Goal: Transaction & Acquisition: Purchase product/service

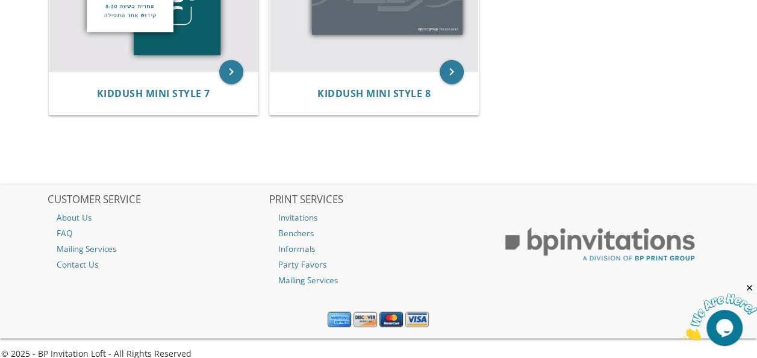
scroll to position [945, 0]
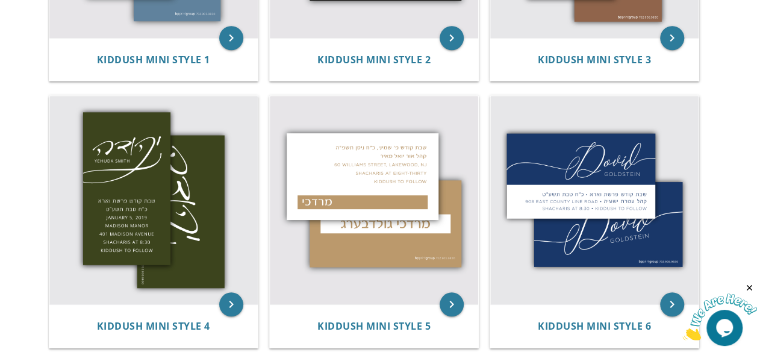
drag, startPoint x: 762, startPoint y: 0, endPoint x: 756, endPoint y: -1, distance: 6.1
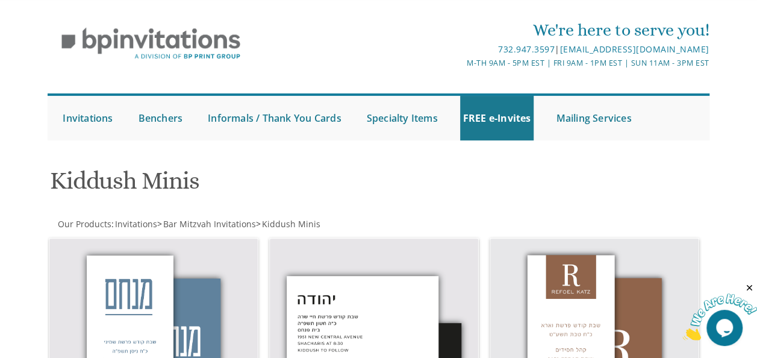
scroll to position [2, 0]
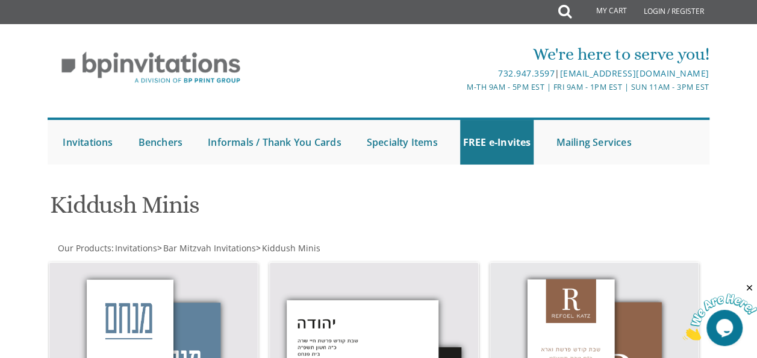
click at [69, 175] on div at bounding box center [378, 177] width 681 height 12
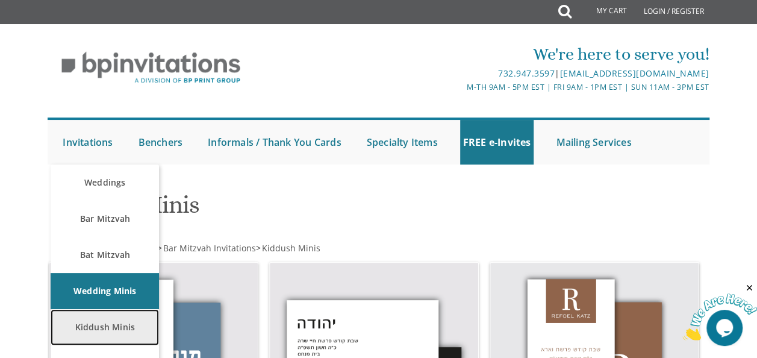
click at [114, 319] on link "Kiddush Minis" at bounding box center [105, 327] width 108 height 36
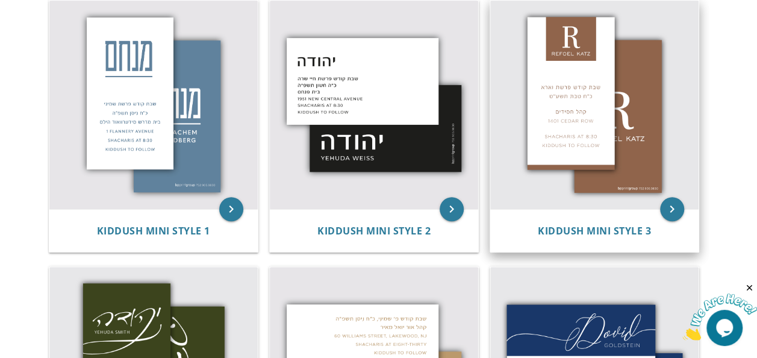
scroll to position [263, 0]
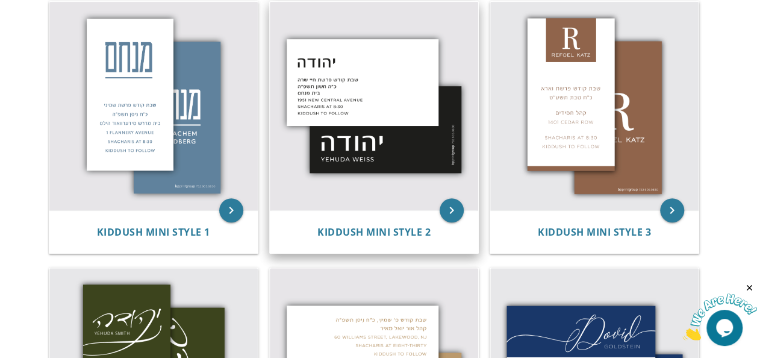
click at [343, 131] on img at bounding box center [374, 106] width 208 height 208
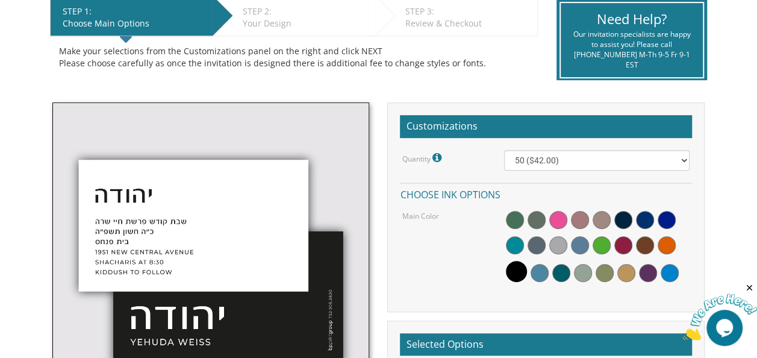
scroll to position [257, 0]
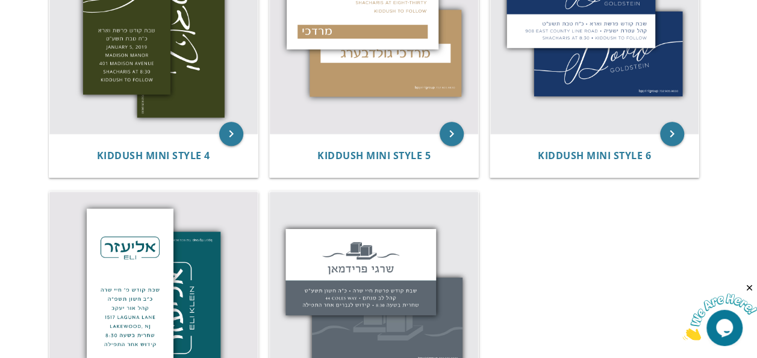
scroll to position [635, 0]
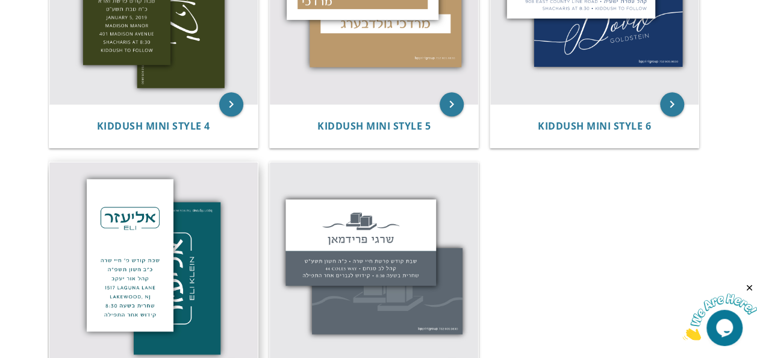
click at [170, 219] on img at bounding box center [153, 266] width 208 height 208
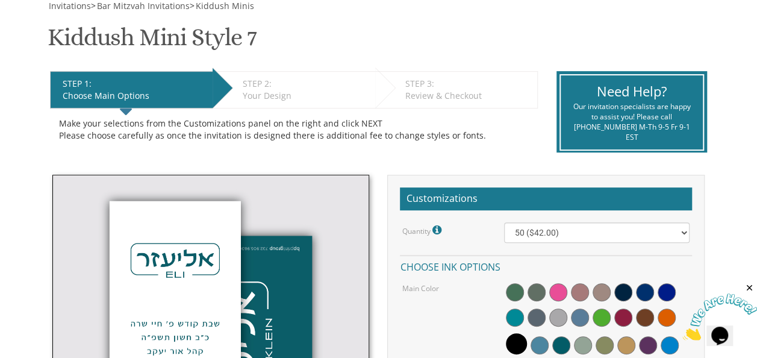
scroll to position [186, 0]
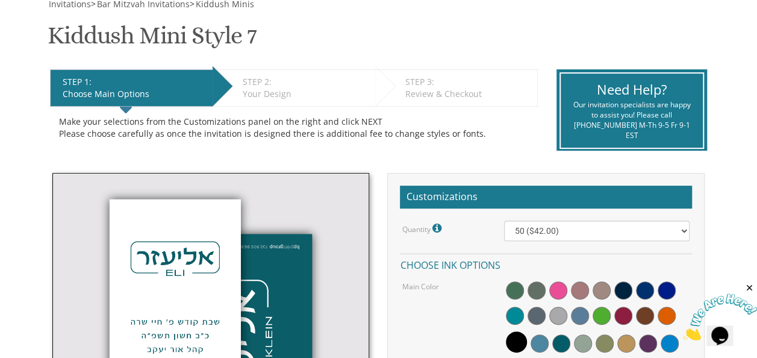
click at [432, 251] on div "Quantity Please note: Quantities may be modified after order completion. For we…" at bounding box center [546, 289] width 292 height 137
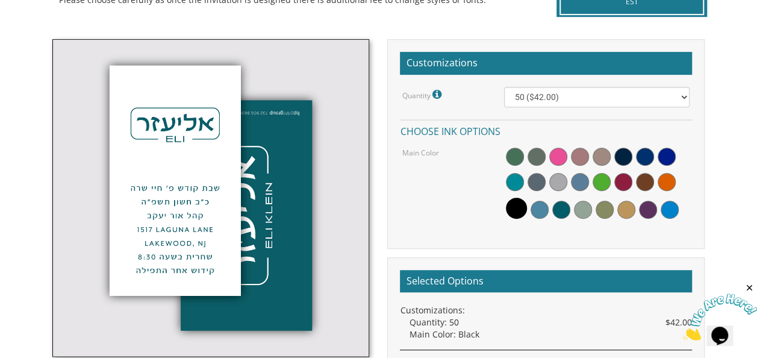
scroll to position [317, 0]
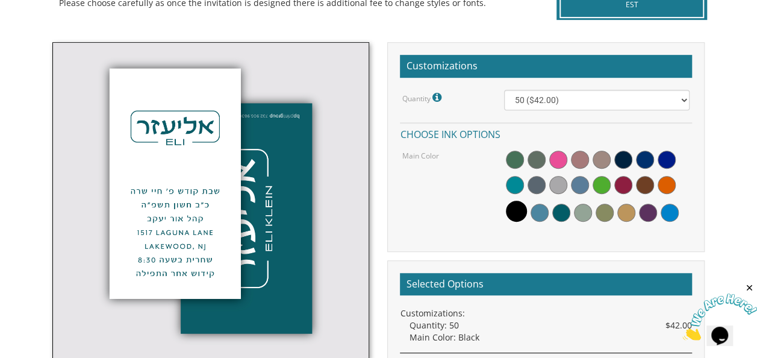
click at [509, 155] on span at bounding box center [515, 160] width 18 height 18
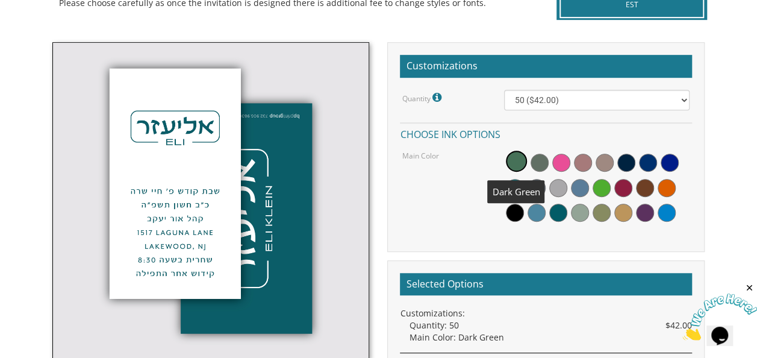
click at [518, 164] on span at bounding box center [516, 161] width 21 height 21
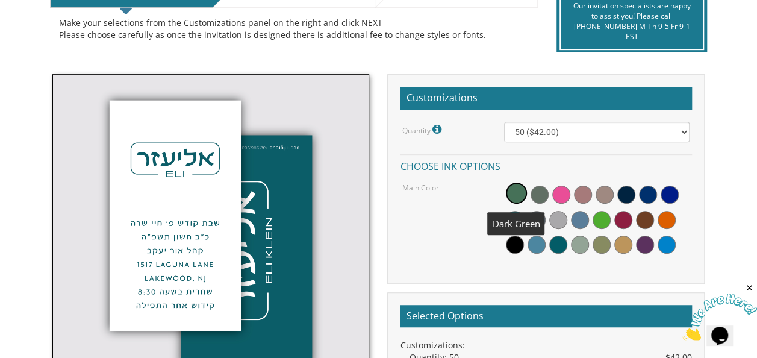
scroll to position [286, 0]
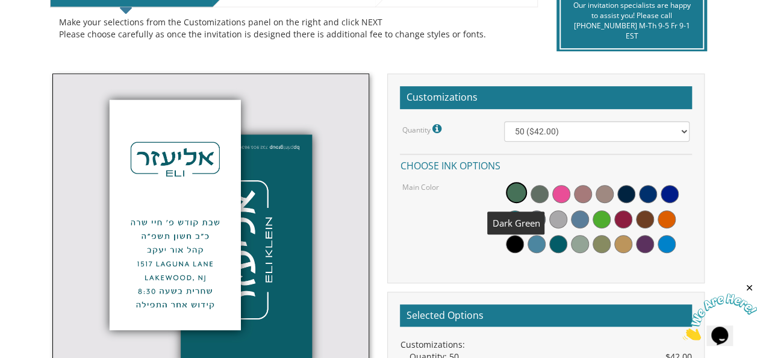
click at [537, 192] on span at bounding box center [540, 194] width 18 height 18
click at [558, 198] on span at bounding box center [561, 194] width 18 height 18
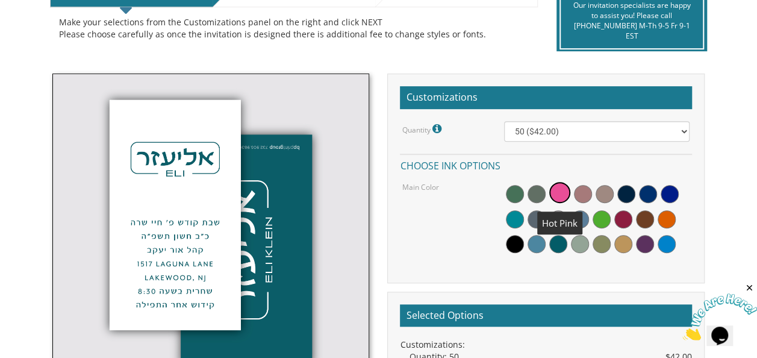
click at [435, 251] on div "Main Color" at bounding box center [545, 219] width 305 height 78
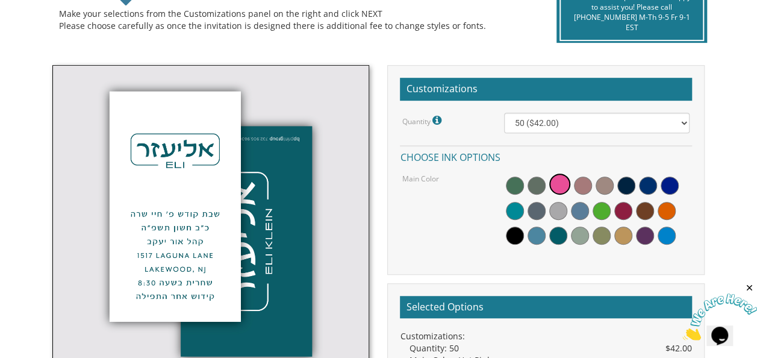
scroll to position [293, 0]
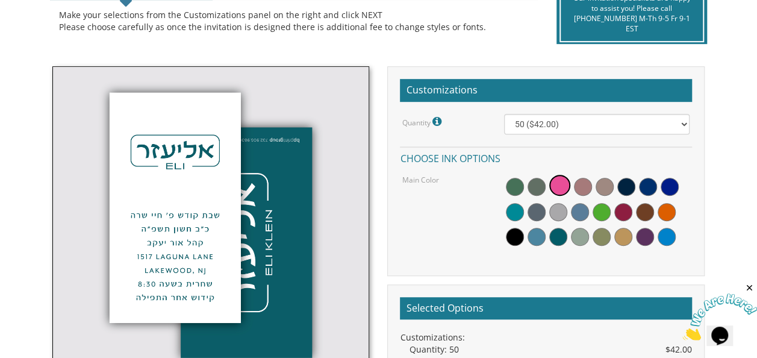
click at [504, 214] on div at bounding box center [597, 212] width 186 height 78
click at [518, 219] on span at bounding box center [515, 212] width 18 height 18
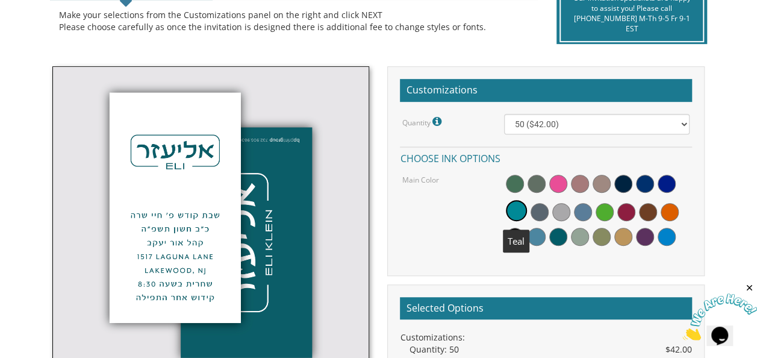
click at [469, 268] on div "Customizations Quantity Please note: Quantities may be modified after order com…" at bounding box center [546, 170] width 318 height 209
click at [530, 246] on div at bounding box center [597, 212] width 186 height 78
click at [536, 241] on span at bounding box center [537, 237] width 18 height 18
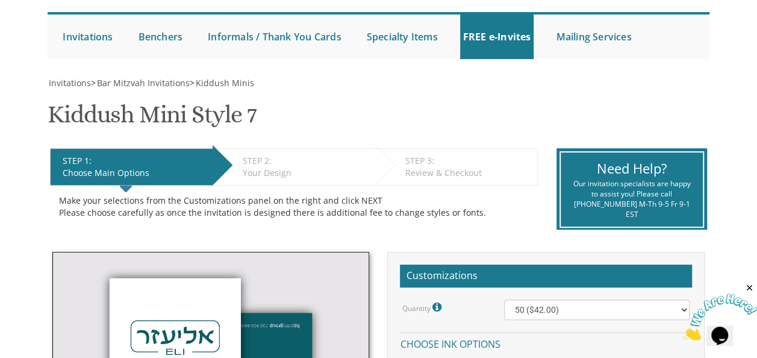
scroll to position [106, 0]
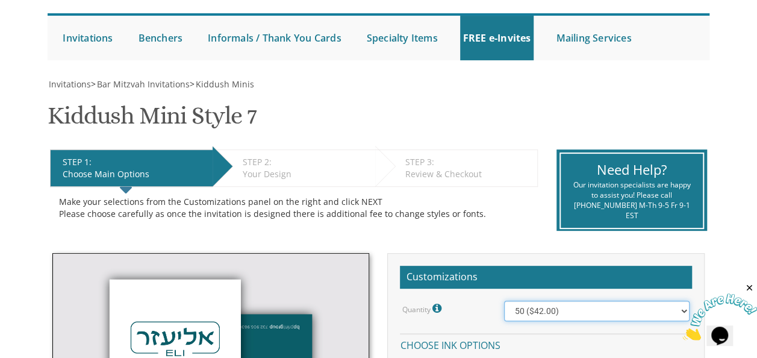
click at [589, 311] on select "50 ($42.00) 100 ($48.00) 150 ($54.00) 200 ($60.00) 250 ($66.00) 300 ($72.00)" at bounding box center [597, 311] width 186 height 20
select select "100"
click at [504, 301] on select "50 ($42.00) 100 ($48.00) 150 ($54.00) 200 ($60.00) 250 ($66.00) 300 ($72.00)" at bounding box center [597, 311] width 186 height 20
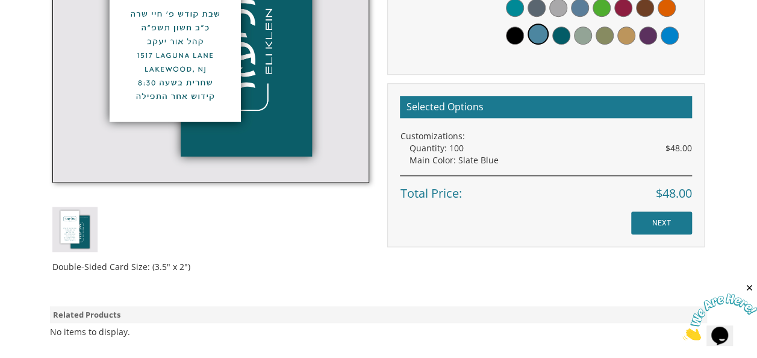
scroll to position [496, 0]
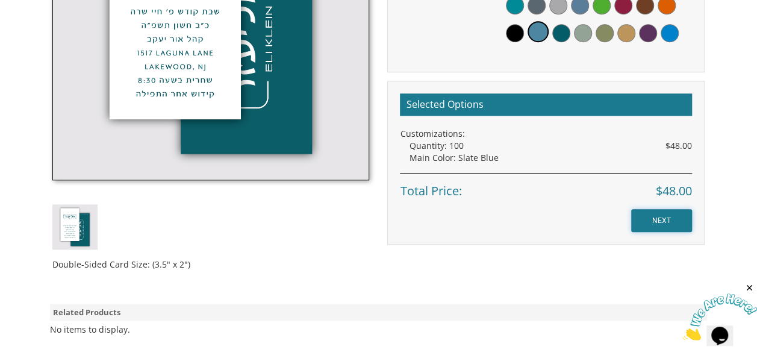
click at [665, 214] on input "NEXT" at bounding box center [661, 220] width 61 height 23
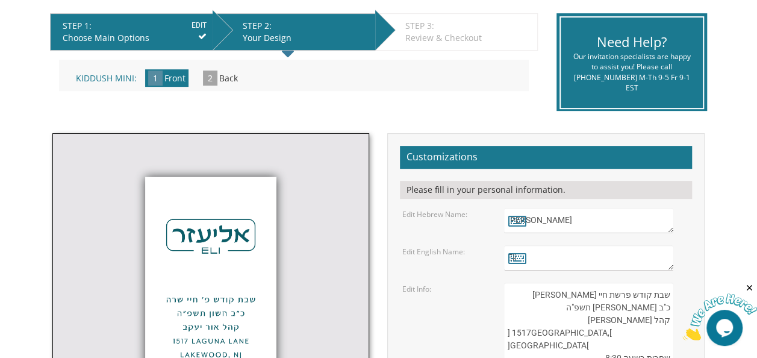
scroll to position [241, 0]
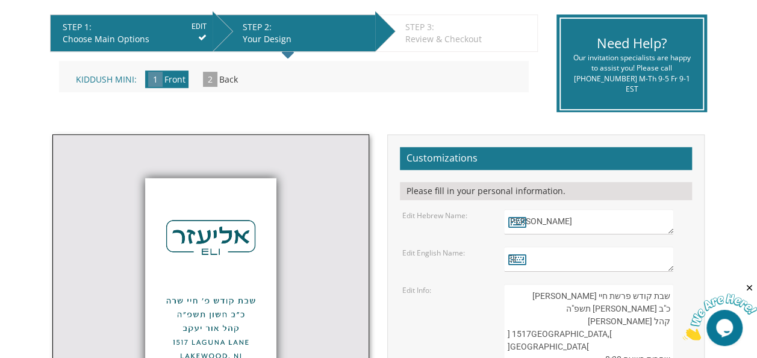
click at [617, 219] on textarea "[PERSON_NAME]" at bounding box center [588, 221] width 169 height 25
type textarea "א"
click at [518, 227] on icon at bounding box center [517, 221] width 18 height 17
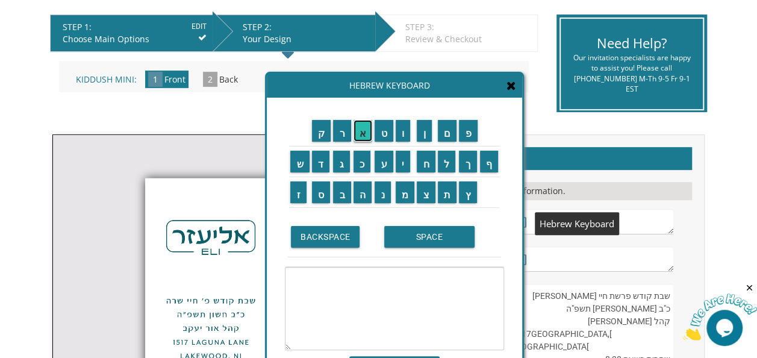
click at [360, 137] on input "א" at bounding box center [363, 131] width 19 height 22
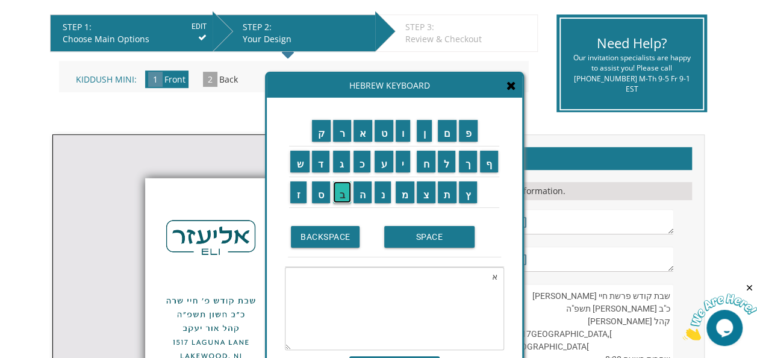
click at [343, 196] on input "ב" at bounding box center [342, 192] width 18 height 22
click at [337, 133] on input "ר" at bounding box center [342, 131] width 18 height 22
click at [360, 201] on input "ה" at bounding box center [363, 192] width 19 height 22
click at [409, 190] on input "מ" at bounding box center [405, 192] width 19 height 22
click at [444, 129] on input "ם" at bounding box center [447, 131] width 19 height 22
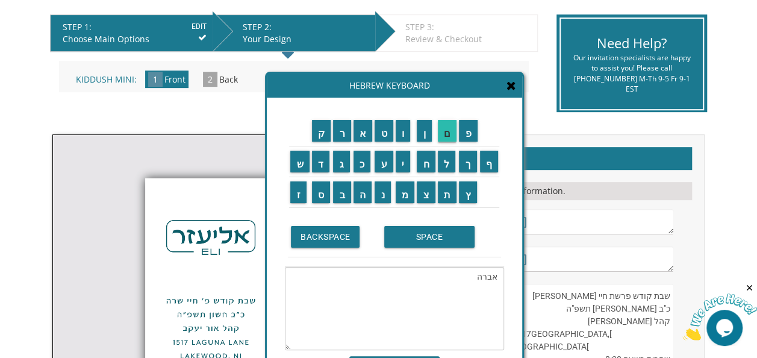
type textarea "אברהם"
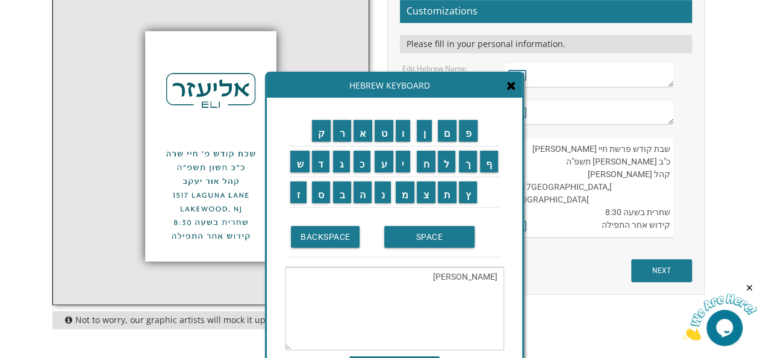
scroll to position [389, 0]
click at [372, 353] on div "SAVE" at bounding box center [394, 362] width 219 height 25
click at [478, 324] on textarea "[PERSON_NAME]" at bounding box center [394, 308] width 219 height 83
click at [394, 315] on textarea "[PERSON_NAME]" at bounding box center [394, 308] width 219 height 83
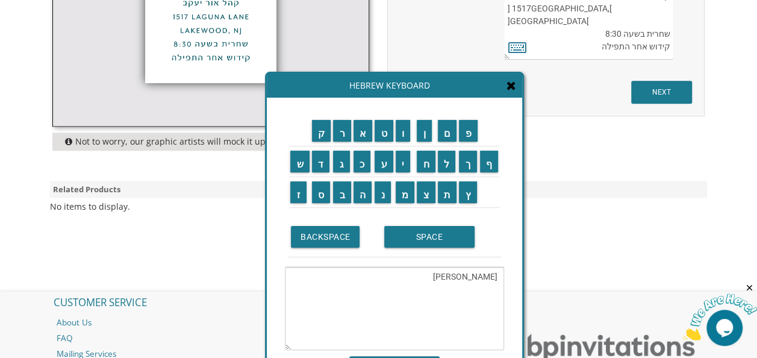
scroll to position [569, 0]
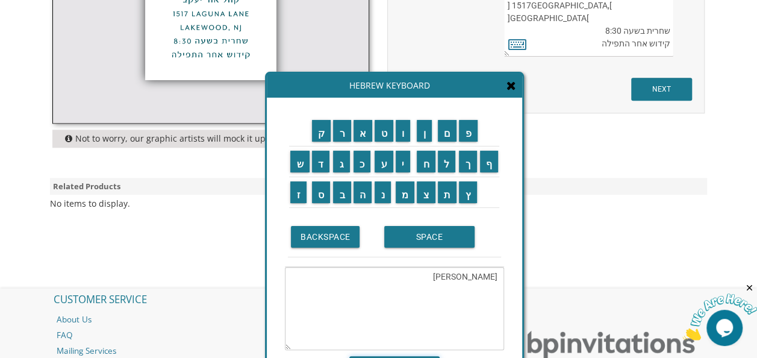
click at [425, 356] on input "SAVE" at bounding box center [394, 365] width 90 height 19
type textarea "[PERSON_NAME]"
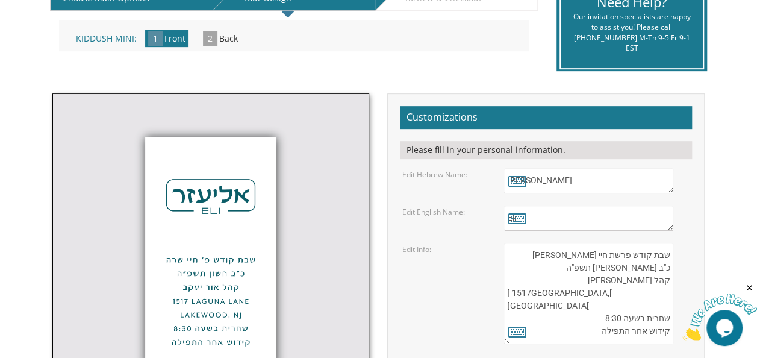
scroll to position [342, 0]
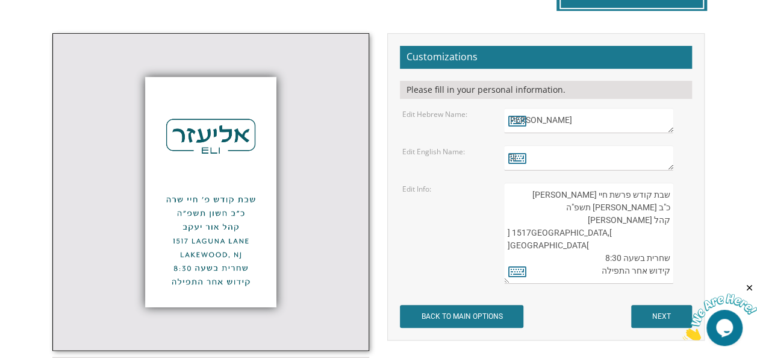
click at [625, 163] on textarea "Eli" at bounding box center [588, 157] width 169 height 25
click at [556, 165] on textarea "Eli" at bounding box center [588, 157] width 169 height 25
click at [661, 156] on textarea "Eli" at bounding box center [588, 157] width 169 height 25
type textarea "E"
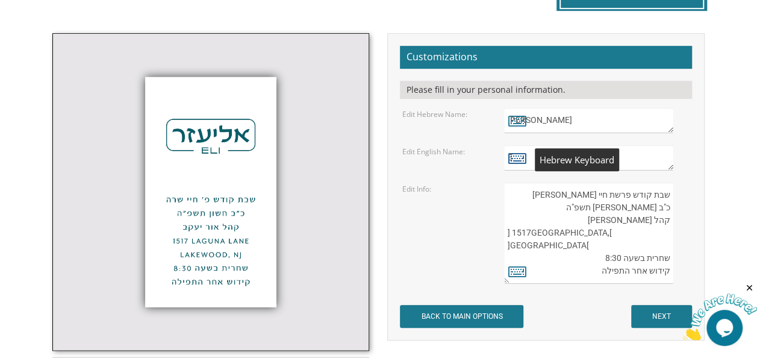
click at [521, 157] on icon at bounding box center [517, 157] width 18 height 17
type textarea "E"
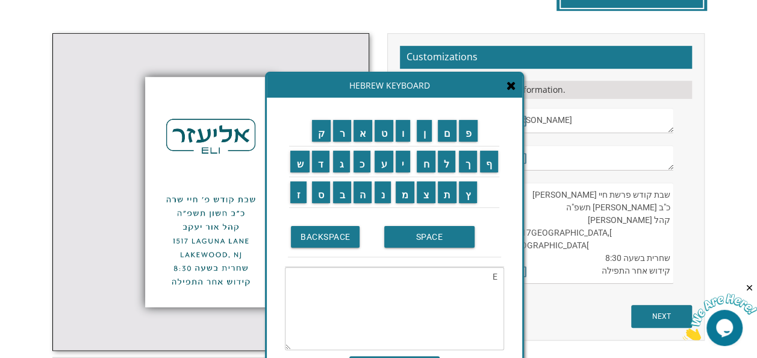
click at [515, 89] on icon at bounding box center [512, 86] width 10 height 12
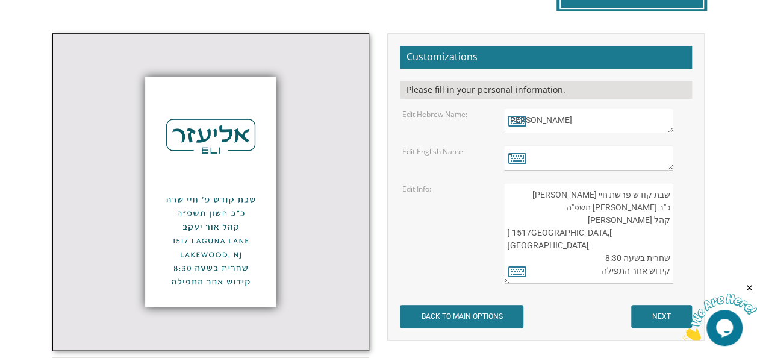
click at [551, 156] on textarea "Eli" at bounding box center [588, 157] width 169 height 25
click at [530, 159] on textarea "Eli" at bounding box center [588, 157] width 169 height 25
click at [530, 164] on textarea "Eli" at bounding box center [588, 157] width 169 height 25
click at [530, 161] on textarea "Eli" at bounding box center [588, 157] width 169 height 25
type textarea "E"
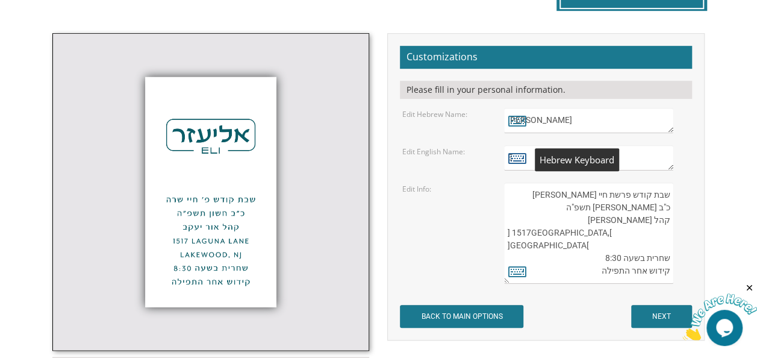
click at [515, 163] on icon at bounding box center [517, 157] width 18 height 17
type textarea "E"
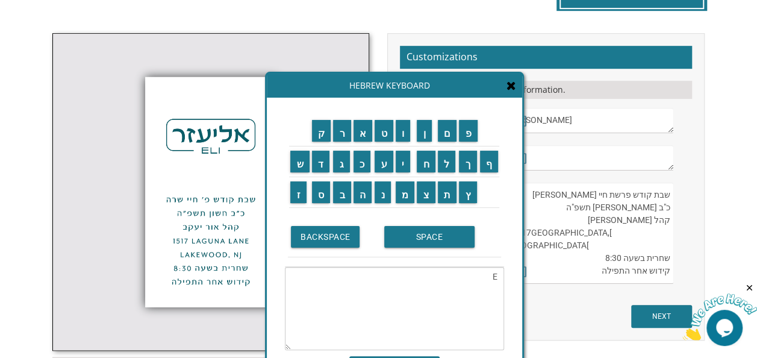
click at [548, 157] on textarea "Eli" at bounding box center [588, 157] width 169 height 25
click at [509, 92] on span at bounding box center [512, 86] width 10 height 13
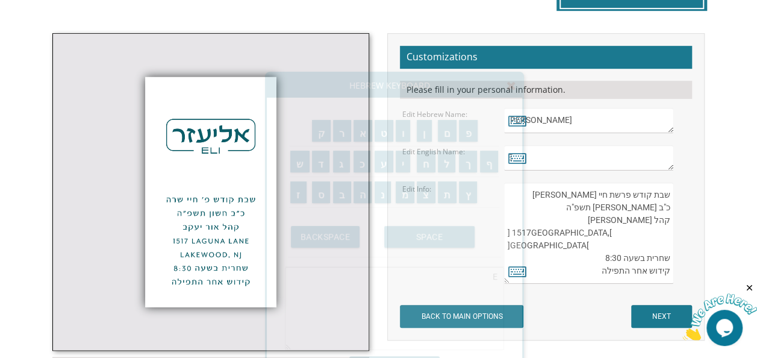
click at [586, 155] on textarea "Eli" at bounding box center [588, 157] width 169 height 25
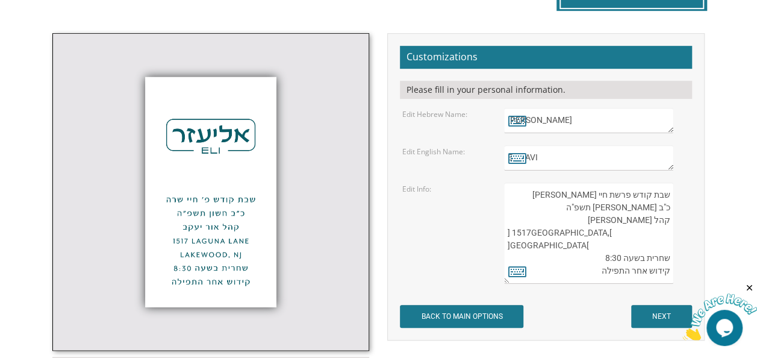
type textarea "E AVI"
click at [629, 190] on textarea "שבת קודש פרשת חיי שרה כ"ב חשון תשפ"ה קהל אור יעקב 1517 Laguna Lane Lakewood, NJ…" at bounding box center [588, 233] width 169 height 101
click at [571, 192] on textarea "שבת קודש פרשת חיי שרה כ"ב חשון תשפ"ה קהל אור יעקב 1517 Laguna Lane Lakewood, NJ…" at bounding box center [588, 233] width 169 height 101
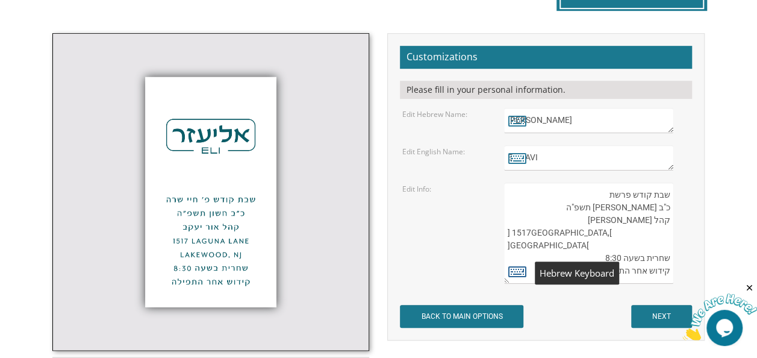
type textarea "שבת קודש פרשת כ"ב חשון תשפ"ה קהל אור יעקב 1517 Laguna Lane Lakewood, NJ שחרית ב…"
click at [521, 275] on icon at bounding box center [517, 271] width 18 height 17
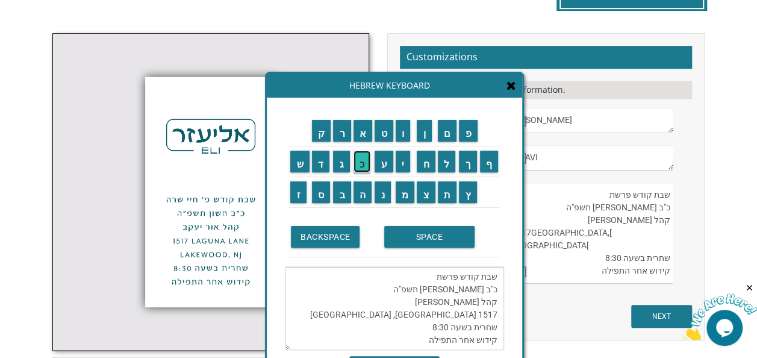
click at [362, 161] on input "כ" at bounding box center [362, 162] width 17 height 22
click at [433, 271] on textarea "שבת קודש פרשת כ"ב חשון תשפ"ה קהל אור יעקב 1517 Laguna Lane Lakewood, NJ שחרית ב…" at bounding box center [394, 308] width 219 height 83
click at [358, 167] on input "כ" at bounding box center [362, 162] width 17 height 22
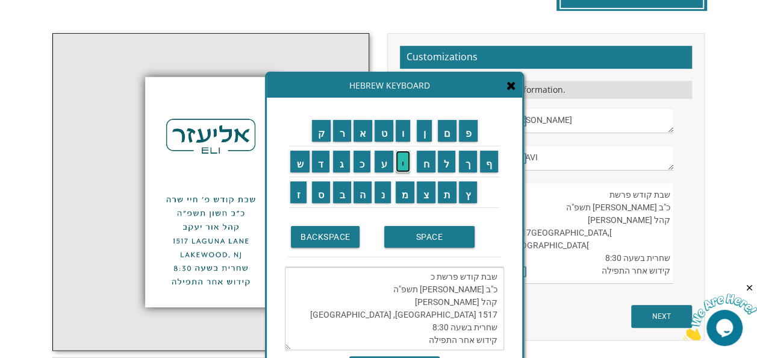
click at [404, 168] on input "י" at bounding box center [403, 162] width 15 height 22
click at [451, 196] on input "ת" at bounding box center [447, 192] width 19 height 22
click at [425, 195] on input "צ" at bounding box center [426, 192] width 19 height 22
click at [362, 128] on input "א" at bounding box center [363, 131] width 19 height 22
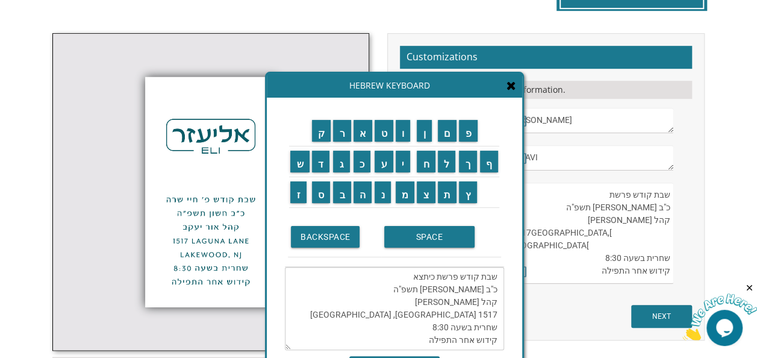
scroll to position [0, 0]
click at [426, 274] on textarea "שבת קודש פרשת כיתצא כ"ב חשון תשפ"ה קהל אור יעקב 1517 Laguna Lane Lakewood, NJ ש…" at bounding box center [394, 308] width 219 height 83
click at [431, 287] on textarea "שבת קודש פרשת כי תצא כ"ב חשון תשפ"ה קהל אור יעקב 1517 Laguna Lane Lakewood, NJ …" at bounding box center [394, 308] width 219 height 83
click at [483, 288] on textarea "שבת קודש פרשת כי תצא כ"ב חשון תשפ"ה קהל אור יעקב 1517 Laguna Lane Lakewood, NJ …" at bounding box center [394, 308] width 219 height 83
click at [464, 289] on textarea "שבת קודש פרשת כי תצא כ"ב חשון תשפ"ה קהל אור יעקב 1517 Laguna Lane Lakewood, NJ …" at bounding box center [394, 308] width 219 height 83
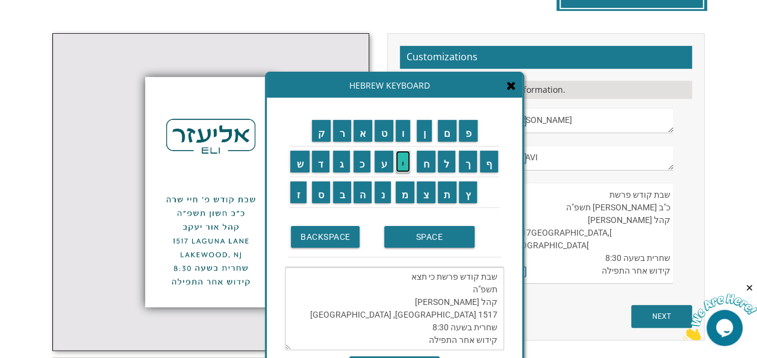
click at [404, 160] on input "י" at bounding box center [403, 162] width 15 height 22
click at [342, 167] on input "ג" at bounding box center [341, 162] width 17 height 22
click at [416, 230] on input "SPACE" at bounding box center [429, 237] width 90 height 22
click at [359, 134] on input "א" at bounding box center [363, 131] width 19 height 22
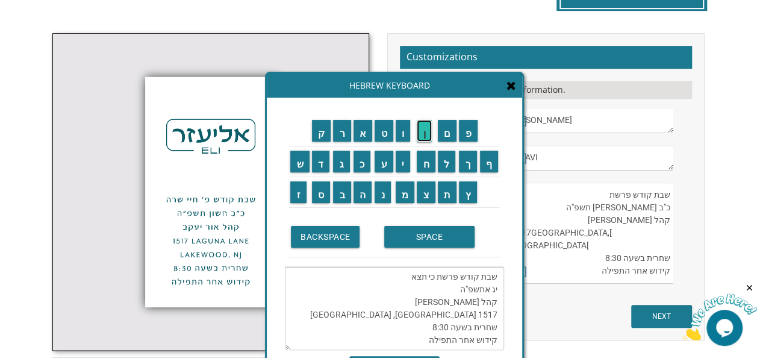
click at [430, 135] on input "ן" at bounding box center [424, 131] width 15 height 22
click at [404, 134] on input "ו" at bounding box center [403, 131] width 15 height 22
click at [334, 237] on input "BACKSPACE" at bounding box center [325, 237] width 69 height 22
click at [448, 159] on input "ל" at bounding box center [447, 162] width 18 height 22
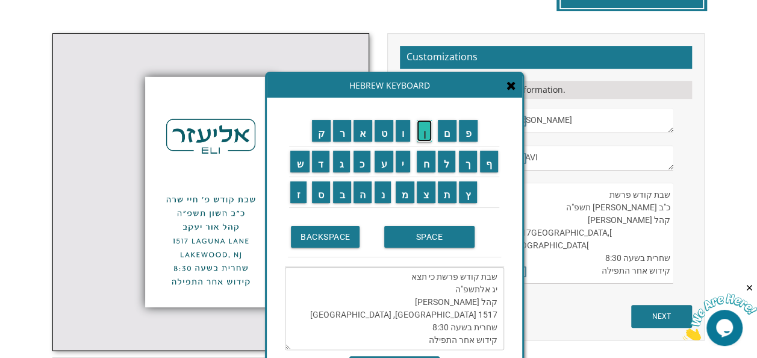
click at [427, 127] on input "ן" at bounding box center [424, 131] width 15 height 22
click at [342, 245] on input "BACKSPACE" at bounding box center [325, 237] width 69 height 22
click at [478, 279] on textarea "שבת קודש פרשת כי תצא יג אלתשפ"ה קהל אור יעקב 1517 Laguna Lane Lakewood, NJ שחרי…" at bounding box center [394, 308] width 219 height 83
click at [402, 135] on input "ו" at bounding box center [403, 131] width 15 height 22
click at [443, 158] on input "ל" at bounding box center [447, 162] width 18 height 22
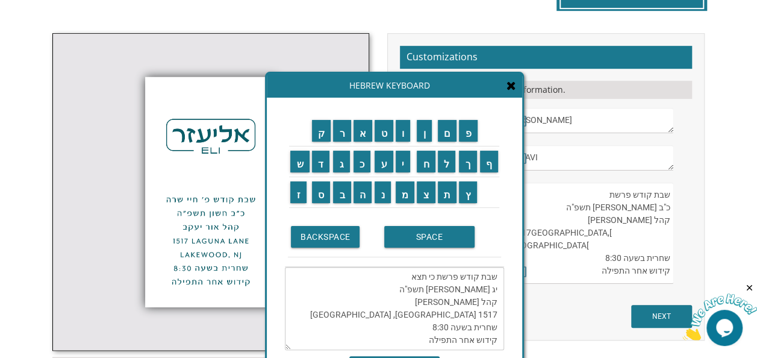
click at [441, 292] on textarea "שבת קודש פרשת כי תצא יג אלול תשפ"ה קהל אור יעקב 1517 Laguna Lane Lakewood, NJ ש…" at bounding box center [394, 308] width 219 height 83
click at [509, 89] on icon at bounding box center [512, 86] width 10 height 12
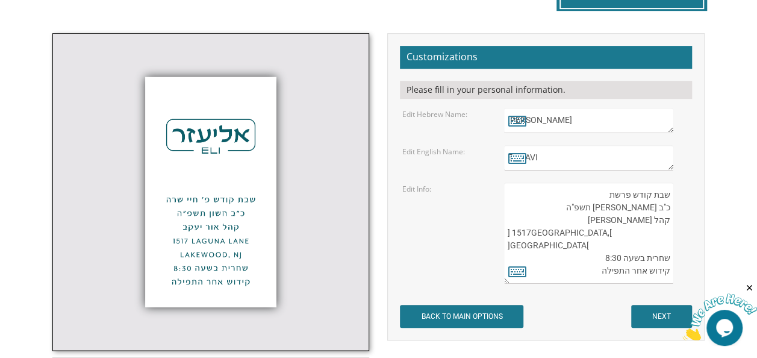
click at [605, 196] on textarea "שבת קודש פרשת חיי שרה כ"ב חשון תשפ"ה קהל אור יעקב 1517 Laguna Lane Lakewood, NJ…" at bounding box center [588, 233] width 169 height 101
click at [511, 269] on icon at bounding box center [517, 271] width 18 height 17
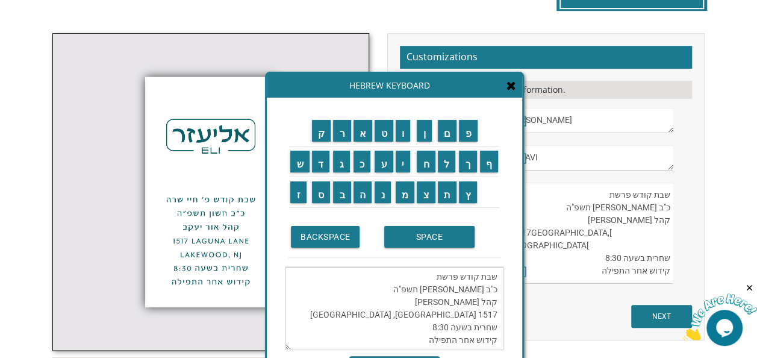
scroll to position [0, 0]
click at [431, 274] on textarea "שבת קודש פרשת כ"ב חשון תשפ"ה קהל אור יעקב 1517 Laguna Lane Lakewood, NJ שחרית ב…" at bounding box center [394, 308] width 219 height 83
click at [365, 164] on input "כ" at bounding box center [362, 162] width 17 height 22
click at [410, 160] on input "י" at bounding box center [403, 162] width 15 height 22
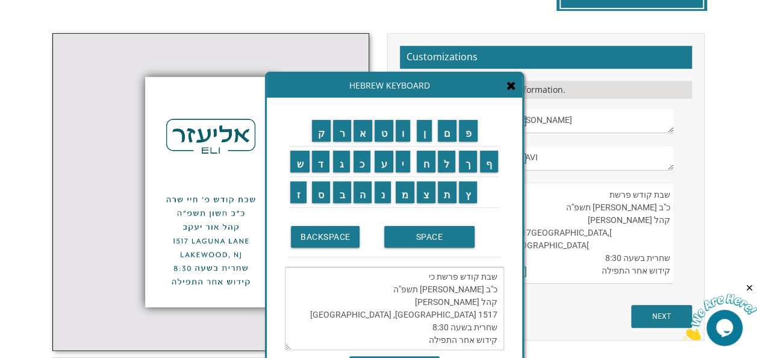
click at [432, 269] on textarea "שבת קודש פרשת כי כ"ב חשון תשפ"ה קהל אור יעקב 1517 Laguna Lane Lakewood, NJ שחרי…" at bounding box center [394, 308] width 219 height 83
click at [416, 272] on textarea "שבת קודש פרשת כי כ"ב חשון תשפ"ה קהל אור יעקב 1517 Laguna Lane Lakewood, NJ שחרי…" at bounding box center [394, 308] width 219 height 83
click at [450, 184] on input "ת" at bounding box center [447, 192] width 19 height 22
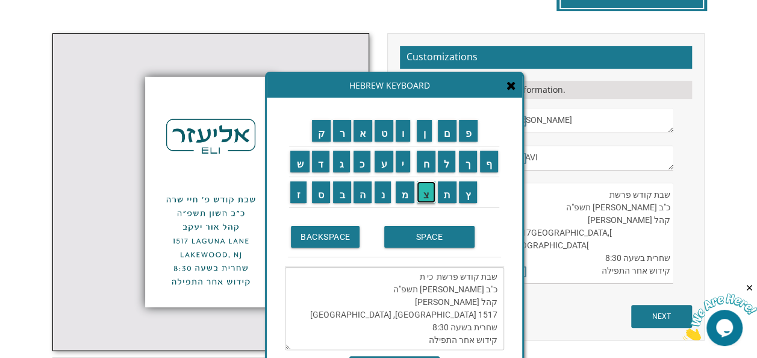
click at [426, 187] on input "צ" at bounding box center [426, 192] width 19 height 22
click at [360, 137] on input "א" at bounding box center [363, 131] width 19 height 22
click at [464, 280] on textarea "שבת קודש פרשת כי תצא כ"ב חשון תשפ"ה קהל אור יעקב 1517 Laguna Lane Lakewood, NJ …" at bounding box center [394, 308] width 219 height 83
click at [383, 130] on input "ט" at bounding box center [384, 131] width 19 height 22
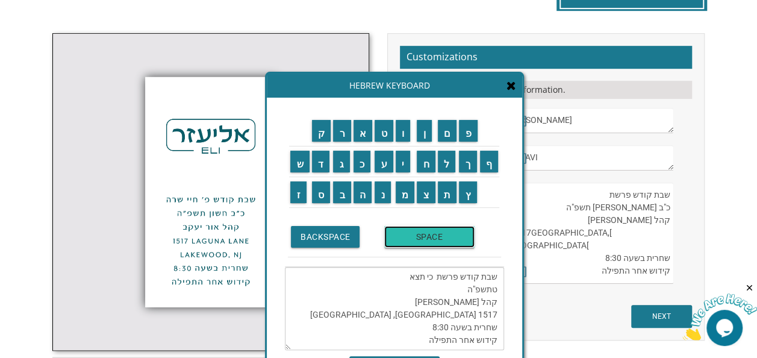
click at [419, 233] on input "SPACE" at bounding box center [429, 237] width 90 height 22
click at [363, 131] on input "א" at bounding box center [363, 131] width 19 height 22
click at [446, 161] on input "ל" at bounding box center [447, 162] width 18 height 22
click at [407, 124] on input "ו" at bounding box center [403, 131] width 15 height 22
click at [455, 168] on input "ל" at bounding box center [447, 162] width 18 height 22
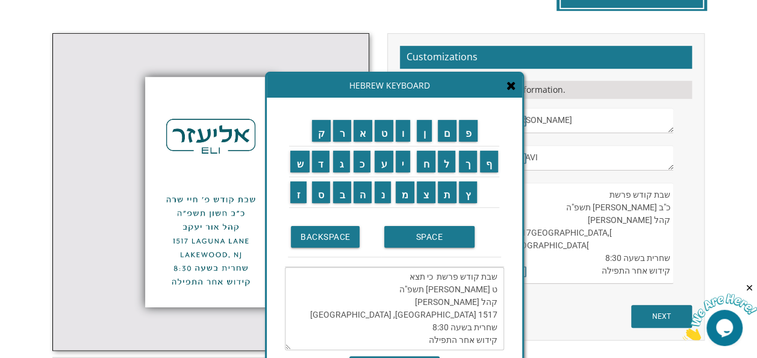
type textarea "שבת קודש פרשת כי תצא ט אלול תשפ"ה קהל אור יעקב 1517 Laguna Lane Lakewood, NJ שח…"
click at [424, 356] on input "SAVE" at bounding box center [394, 365] width 90 height 19
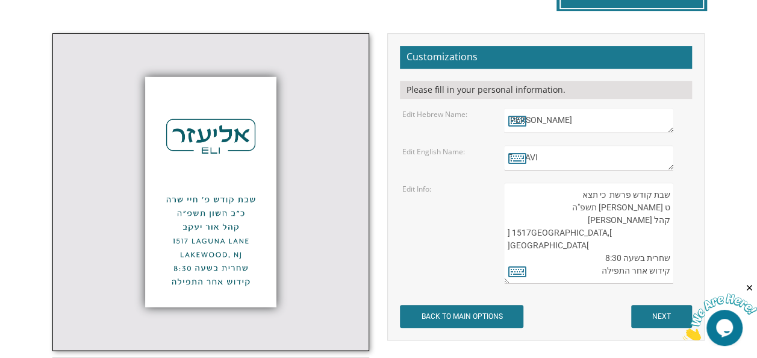
click at [619, 218] on textarea "שבת קודש פרשת חיי שרה כ"ב חשון תשפ"ה קהל אור יעקב 1517 Laguna Lane Lakewood, NJ…" at bounding box center [588, 233] width 169 height 101
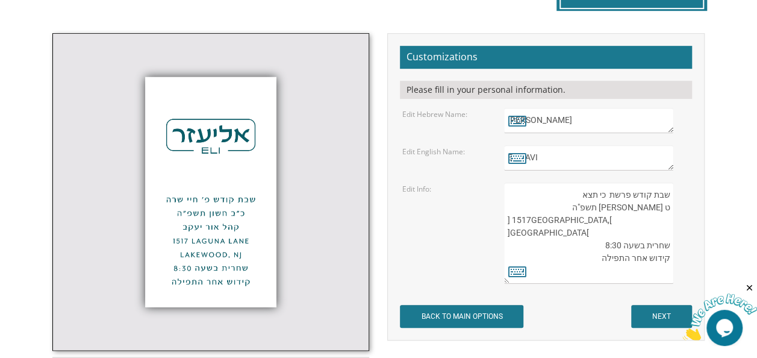
click at [670, 214] on textarea "שבת קודש פרשת חיי שרה כ"ב חשון תשפ"ה קהל אור יעקב 1517 Laguna Lane Lakewood, NJ…" at bounding box center [588, 233] width 169 height 101
click at [659, 214] on textarea "שבת קודש פרשת חיי שרה כ"ב חשון תשפ"ה קהל אור יעקב 1517 Laguna Lane Lakewood, NJ…" at bounding box center [588, 233] width 169 height 101
click at [671, 214] on textarea "שבת קודש פרשת חיי שרה כ"ב חשון תשפ"ה קהל אור יעקב 1517 Laguna Lane Lakewood, NJ…" at bounding box center [588, 233] width 169 height 101
click at [658, 217] on textarea "שבת קודש פרשת חיי שרה כ"ב חשון תשפ"ה קהל אור יעקב 1517 Laguna Lane Lakewood, NJ…" at bounding box center [588, 233] width 169 height 101
click at [659, 210] on textarea "שבת קודש פרשת חיי שרה כ"ב חשון תשפ"ה קהל אור יעקב 1517 Laguna Lane Lakewood, NJ…" at bounding box center [588, 233] width 169 height 101
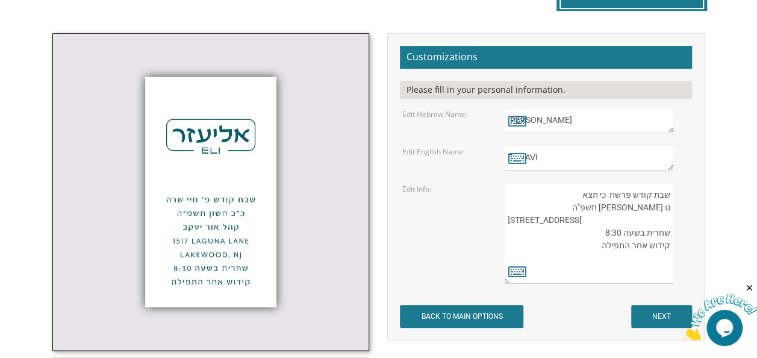
click at [670, 214] on textarea "שבת קודש פרשת חיי שרה כ"ב חשון תשפ"ה קהל אור יעקב 1517 Laguna Lane Lakewood, NJ…" at bounding box center [588, 233] width 169 height 101
click at [610, 214] on textarea "שבת קודש פרשת חיי שרה כ"ב חשון תשפ"ה קהל אור יעקב 1517 Laguna Lane Lakewood, NJ…" at bounding box center [588, 233] width 169 height 101
click at [324, 278] on img at bounding box center [211, 192] width 316 height 316
click at [613, 216] on textarea "שבת קודש פרשת חיי שרה כ"ב חשון תשפ"ה קהל אור יעקב 1517 Laguna Lane Lakewood, NJ…" at bounding box center [588, 233] width 169 height 101
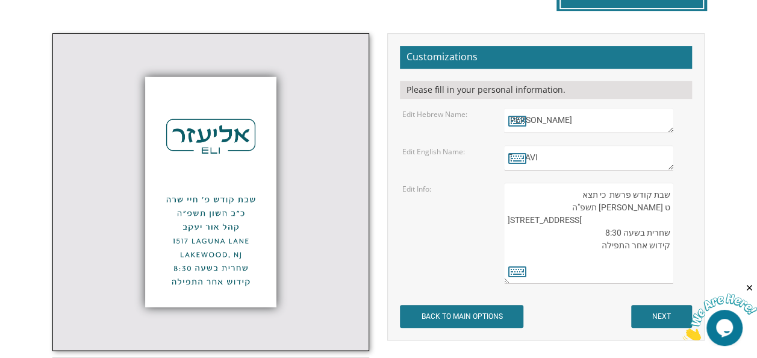
click at [594, 218] on textarea "שבת קודש פרשת חיי שרה כ"ב חשון תשפ"ה קהל אור יעקב 1517 Laguna Lane Lakewood, NJ…" at bounding box center [588, 233] width 169 height 101
click at [566, 219] on textarea "שבת קודש פרשת חיי שרה כ"ב חשון תשפ"ה קהל אור יעקב 1517 Laguna Lane Lakewood, NJ…" at bounding box center [588, 233] width 169 height 101
drag, startPoint x: 575, startPoint y: 222, endPoint x: 561, endPoint y: 234, distance: 18.4
click at [561, 234] on textarea "שבת קודש פרשת חיי שרה כ"ב חשון תשפ"ה קהל אור יעקב 1517 Laguna Lane Lakewood, NJ…" at bounding box center [588, 233] width 169 height 101
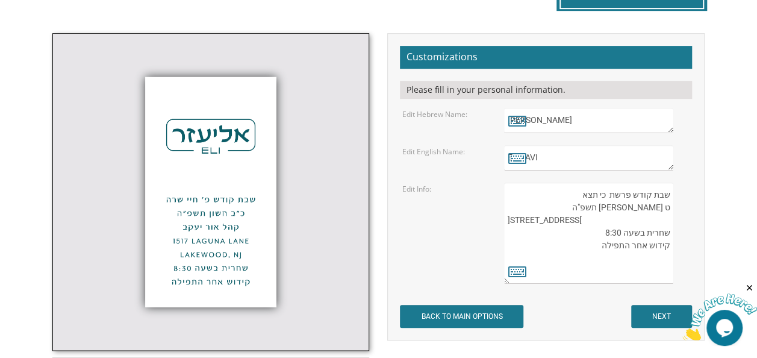
click at [551, 251] on textarea "שבת קודש פרשת חיי שרה כ"ב חשון תשפ"ה קהל אור יעקב 1517 Laguna Lane Lakewood, NJ…" at bounding box center [588, 233] width 169 height 101
drag, startPoint x: 576, startPoint y: 218, endPoint x: 508, endPoint y: 220, distance: 68.1
click at [508, 220] on textarea "שבת קודש פרשת חיי שרה כ"ב חשון תשפ"ה קהל אור יעקב 1517 Laguna Lane Lakewood, NJ…" at bounding box center [588, 233] width 169 height 101
drag, startPoint x: 558, startPoint y: 231, endPoint x: 503, endPoint y: 236, distance: 55.0
click at [503, 236] on div "שבת קודש פרשת חיי שרה כ"ב חשון תשפ"ה קהל אור יעקב 1517 Laguna Lane Lakewood, NJ…" at bounding box center [597, 233] width 204 height 101
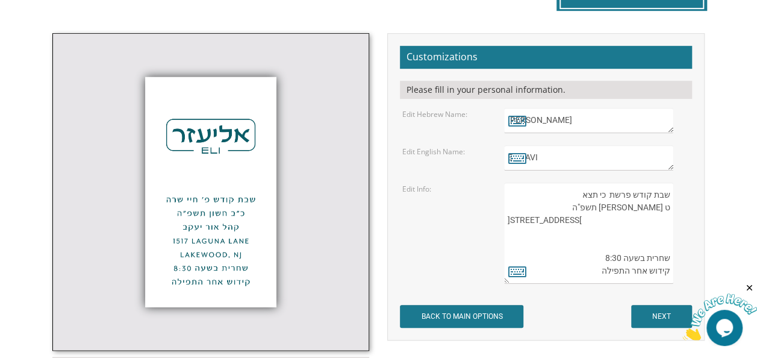
drag, startPoint x: 578, startPoint y: 221, endPoint x: 523, endPoint y: 225, distance: 55.0
click at [523, 225] on textarea "שבת קודש פרשת חיי שרה כ"ב חשון תשפ"ה קהל אור יעקב 1517 Laguna Lane Lakewood, NJ…" at bounding box center [588, 233] width 169 height 101
drag, startPoint x: 576, startPoint y: 221, endPoint x: 505, endPoint y: 221, distance: 71.1
click at [505, 221] on textarea "שבת קודש פרשת חיי שרה כ"ב חשון תשפ"ה קהל אור יעקב 1517 Laguna Lane Lakewood, NJ…" at bounding box center [588, 233] width 169 height 101
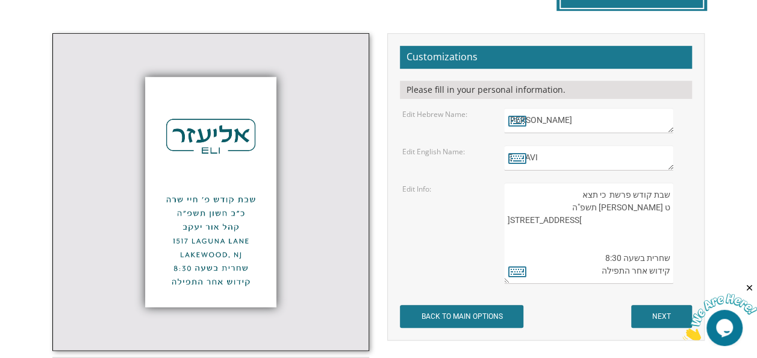
click at [617, 219] on textarea "שבת קודש פרשת חיי שרה כ"ב חשון תשפ"ה קהל אור יעקב 1517 Laguna Lane Lakewood, NJ…" at bounding box center [588, 233] width 169 height 101
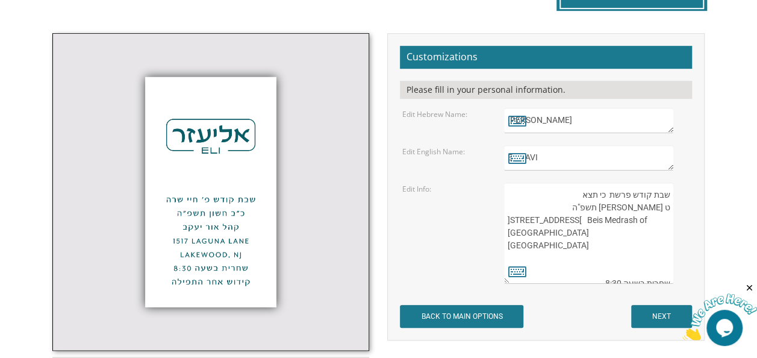
click at [586, 219] on textarea "שבת קודש פרשת חיי שרה כ"ב חשון תשפ"ה קהל אור יעקב 1517 Laguna Lane Lakewood, NJ…" at bounding box center [588, 233] width 169 height 101
drag, startPoint x: 586, startPoint y: 219, endPoint x: 517, endPoint y: 223, distance: 68.8
click at [517, 223] on textarea "שבת קודש פרשת חיי שרה כ"ב חשון תשפ"ה קהל אור יעקב 1517 Laguna Lane Lakewood, NJ…" at bounding box center [588, 233] width 169 height 101
click at [558, 235] on textarea "שבת קודש פרשת חיי שרה כ"ב חשון תשפ"ה קהל אור יעקב 1517 Laguna Lane Lakewood, NJ…" at bounding box center [588, 233] width 169 height 101
drag, startPoint x: 584, startPoint y: 214, endPoint x: 522, endPoint y: 219, distance: 62.8
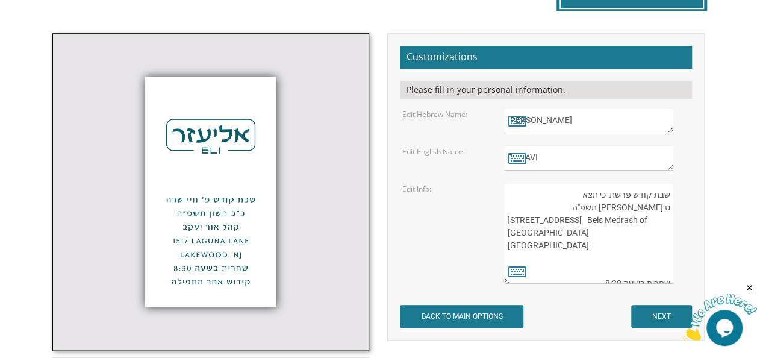
click at [522, 219] on textarea "שבת קודש פרשת חיי שרה כ"ב חשון תשפ"ה קהל אור יעקב 1517 Laguna Lane Lakewood, NJ…" at bounding box center [588, 233] width 169 height 101
click at [594, 218] on textarea "שבת קודש פרשת חיי שרה כ"ב חשון תשפ"ה קהל אור יעקב 1517 Laguna Lane Lakewood, NJ…" at bounding box center [588, 233] width 169 height 101
click at [583, 219] on textarea "שבת קודש פרשת חיי שרה כ"ב חשון תשפ"ה קהל אור יעקב 1517 Laguna Lane Lakewood, NJ…" at bounding box center [588, 233] width 169 height 101
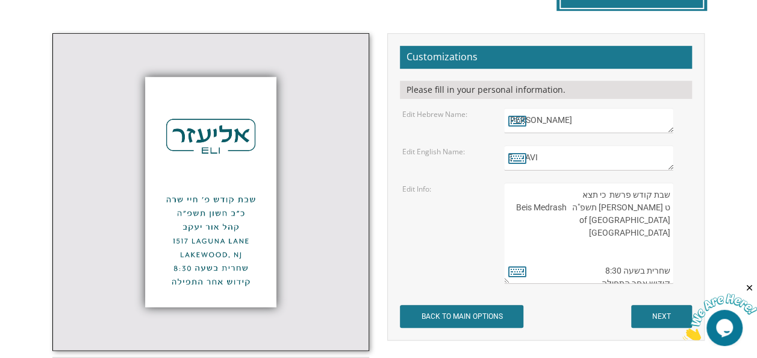
click at [608, 207] on textarea "שבת קודש פרשת חיי שרה כ"ב חשון תשפ"ה קהל אור יעקב 1517 Laguna Lane Lakewood, NJ…" at bounding box center [588, 233] width 169 height 101
click at [609, 205] on textarea "שבת קודש פרשת חיי שרה כ"ב חשון תשפ"ה קהל אור יעקב 1517 Laguna Lane Lakewood, NJ…" at bounding box center [588, 233] width 169 height 101
type textarea "שבת קודש פרשת כי תצא ט אלול תש Beis Medrash of Al Lakewood NJ שחרית בשעה 8:30 ק…"
click at [629, 206] on textarea "שבת קודש פרשת חיי שרה כ"ב חשון תשפ"ה קהל אור יעקב 1517 Laguna Lane Lakewood, NJ…" at bounding box center [588, 233] width 169 height 101
click at [517, 271] on icon at bounding box center [517, 271] width 18 height 17
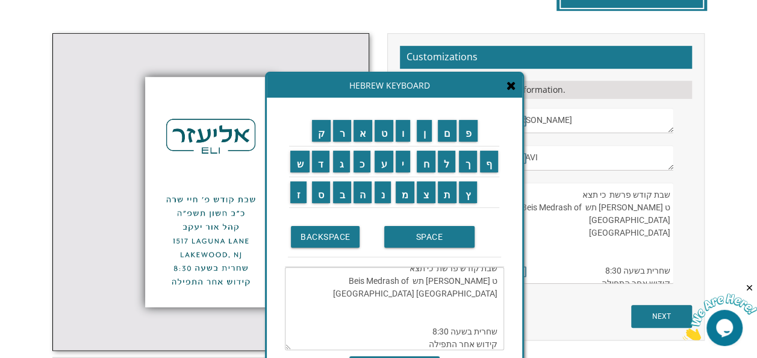
click at [631, 206] on textarea "שבת קודש פרשת חיי שרה כ"ב חשון תשפ"ה קהל אור יעקב 1517 Laguna Lane Lakewood, NJ…" at bounding box center [588, 233] width 169 height 101
click at [457, 279] on textarea "שבת קודש פרשת כי תצא ט אלול תש Beis Medrash of Al Lakewood NJ שחרית בשעה 8:30 ק…" at bounding box center [394, 308] width 219 height 83
click at [471, 131] on input "פ" at bounding box center [468, 131] width 19 height 22
click at [360, 195] on input "ה" at bounding box center [363, 192] width 19 height 22
type textarea "שבת קודש פרשת כי תצא ט אלול תשפה Beis Medrash of Al Lakewood NJ שחרית בשעה 8:30…"
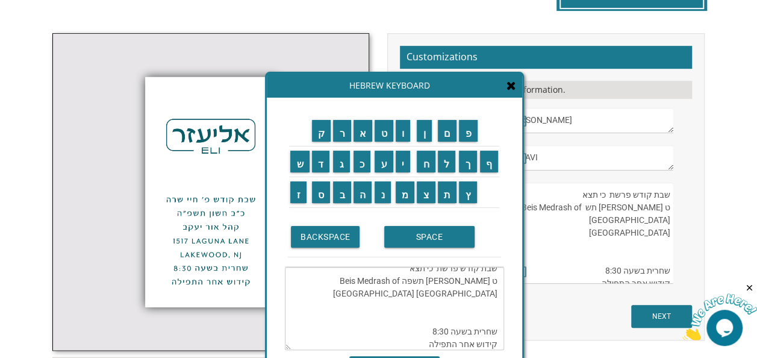
click at [430, 352] on div "SAVE" at bounding box center [394, 362] width 219 height 25
click at [431, 353] on div "SAVE" at bounding box center [394, 362] width 219 height 25
click at [421, 354] on div "SAVE" at bounding box center [394, 362] width 219 height 25
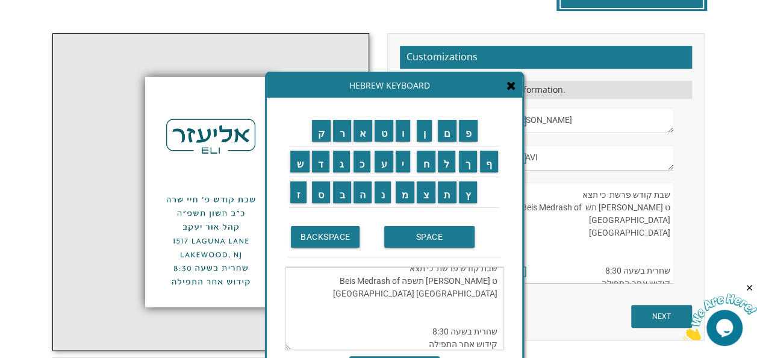
click at [421, 354] on div "SAVE" at bounding box center [394, 362] width 219 height 25
click at [392, 356] on input "SAVE" at bounding box center [394, 365] width 90 height 19
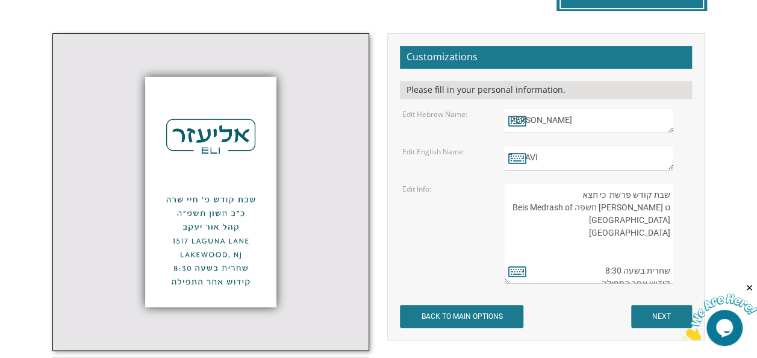
click at [618, 205] on textarea "שבת קודש פרשת חיי שרה כ"ב חשון תשפ"ה קהל אור יעקב 1517 Laguna Lane Lakewood, NJ…" at bounding box center [588, 233] width 169 height 101
type textarea "שבת קודש פרשת כי תצא ט אלול תשBeis Medrash of Al Lakewood NJ שחרית בשעה 8:30 קי…"
click at [524, 266] on icon at bounding box center [517, 271] width 18 height 17
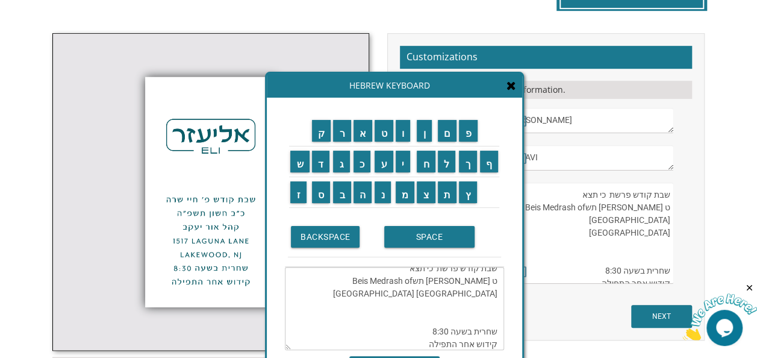
click at [457, 280] on textarea "שבת קודש פרשת כי תצא ט אלול תשBeis Medrash of Al Lakewood NJ שחרית בשעה 8:30 קי…" at bounding box center [394, 308] width 219 height 83
click at [474, 125] on input "פ" at bounding box center [468, 131] width 19 height 22
type textarea "שבת קודש פרשת כי תצא ט אלול תשBeis Medrash of Aפl Lakewood NJ שחרית בשעה 8:30 ק…"
click at [510, 93] on div "Hebrew Keyboard" at bounding box center [394, 86] width 255 height 24
click at [513, 93] on div "Hebrew Keyboard" at bounding box center [394, 86] width 255 height 24
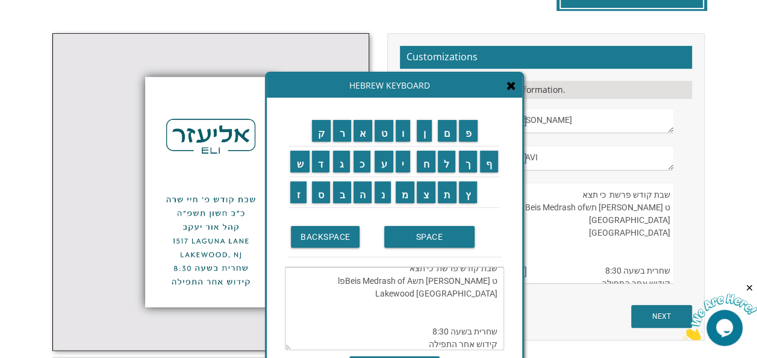
click at [510, 87] on icon at bounding box center [512, 86] width 10 height 12
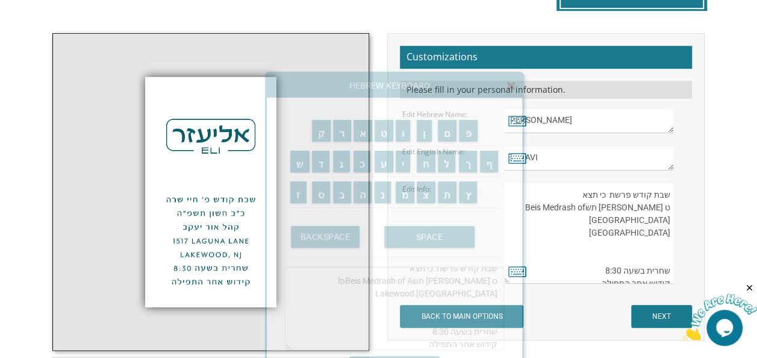
click at [510, 87] on icon at bounding box center [512, 86] width 10 height 12
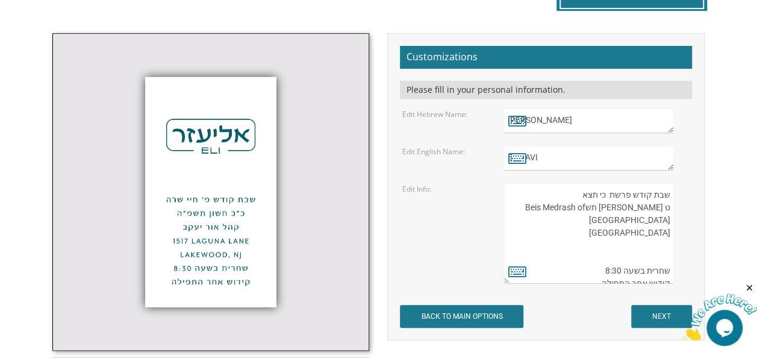
click at [560, 205] on textarea "שבת קודש פרשת חיי שרה כ"ב חשון תשפ"ה קהל אור יעקב 1517 Laguna Lane Lakewood, NJ…" at bounding box center [588, 233] width 169 height 101
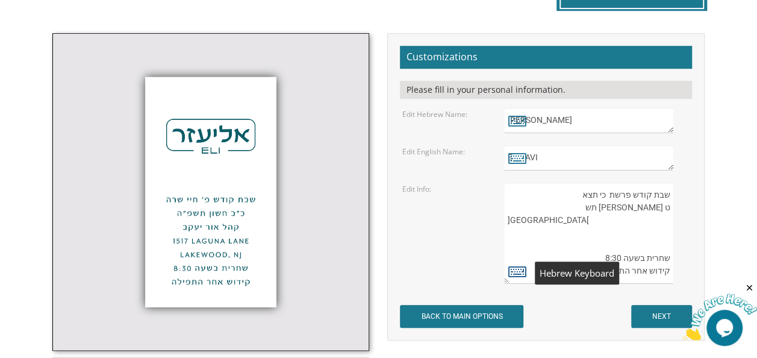
type textarea "שבת קודש פרשת כי תצא ט אלול תש Lakewood NJ שחרית בשעה 8:30 קידוש אחר התפילה"
click at [518, 274] on icon at bounding box center [517, 271] width 18 height 17
type textarea "שבת קודש פרשת כי תצא ט אלול תש Lakewood NJ שחרית בשעה 8:30 קידוש אחר התפילה"
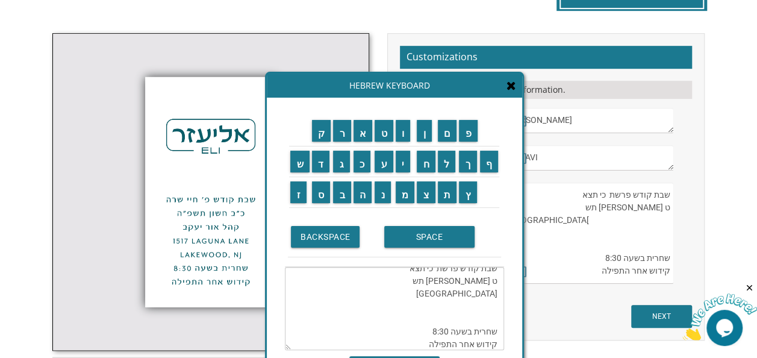
click at [455, 278] on textarea "שבת קודש פרשת כי תצא ט אלול תש Lakewood NJ שחרית בשעה 8:30 קידוש אחר התפילה" at bounding box center [394, 308] width 219 height 83
click at [517, 88] on div "Hebrew Keyboard" at bounding box center [394, 86] width 255 height 24
click at [504, 106] on div "ק ר א ט ו ן ם פ ש ד ג כ ע י ח ל" at bounding box center [394, 245] width 255 height 295
click at [511, 85] on icon at bounding box center [512, 86] width 10 height 12
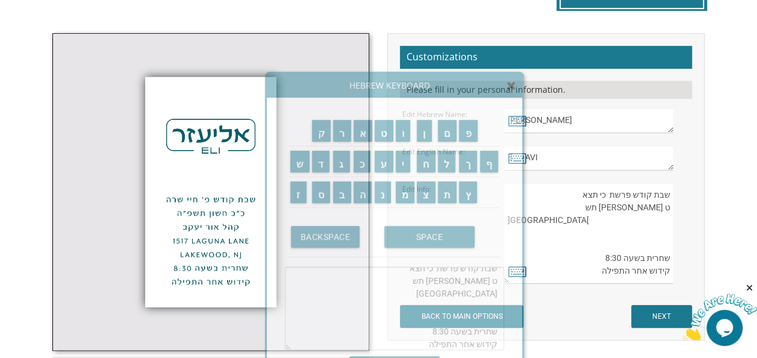
click at [511, 85] on icon at bounding box center [512, 86] width 10 height 12
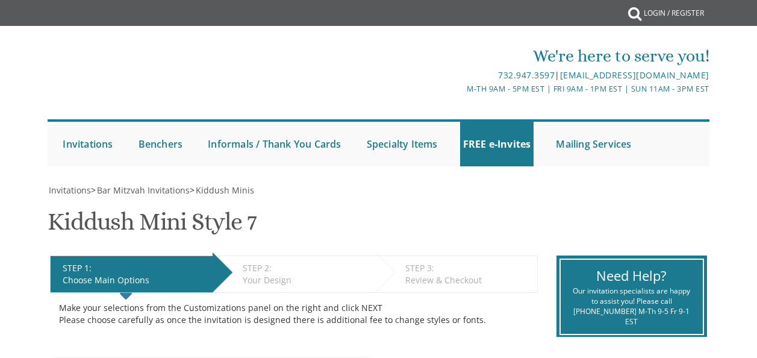
select select "100"
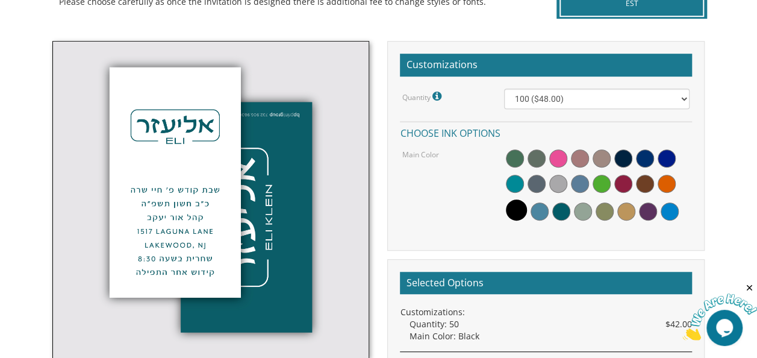
scroll to position [294, 0]
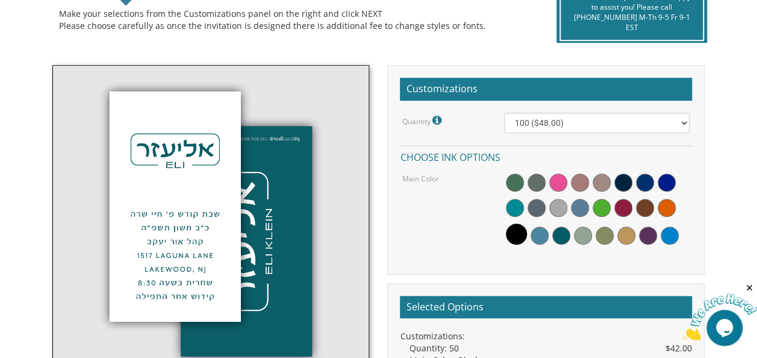
click at [433, 333] on div "Customizations:" at bounding box center [546, 336] width 292 height 12
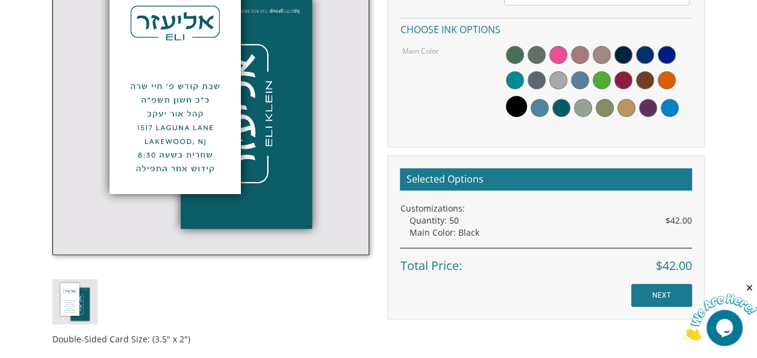
scroll to position [422, 0]
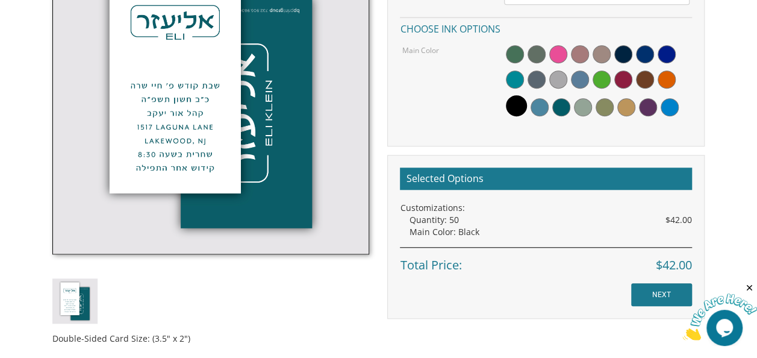
click at [458, 218] on div "Quantity: 50 $42.00" at bounding box center [550, 220] width 283 height 12
click at [455, 217] on div "Quantity: 50 $42.00" at bounding box center [550, 220] width 283 height 12
click at [457, 214] on div "Quantity: 50 $42.00" at bounding box center [550, 220] width 283 height 12
click at [459, 217] on div "Quantity: 50 $42.00" at bounding box center [550, 220] width 283 height 12
click at [469, 177] on h2 "Selected Options" at bounding box center [546, 178] width 292 height 23
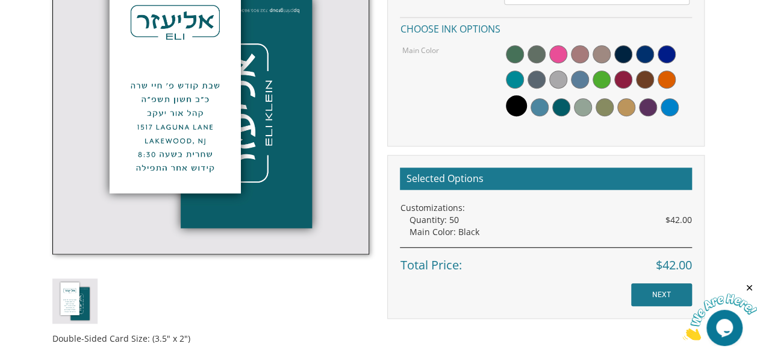
click at [493, 178] on h2 "Selected Options" at bounding box center [546, 178] width 292 height 23
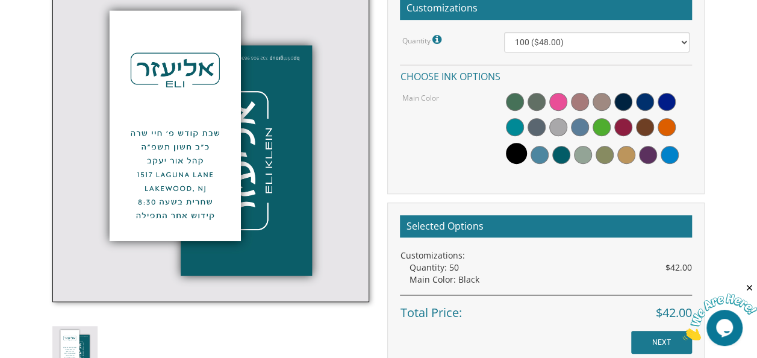
scroll to position [399, 0]
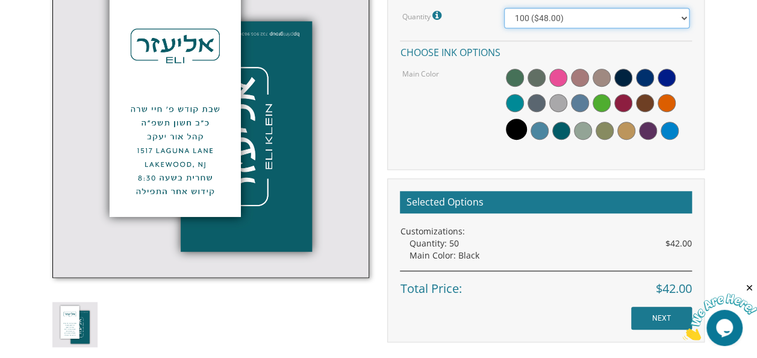
click at [660, 18] on select "50 ($42.00) 100 ($48.00) 150 ($54.00) 200 ($60.00) 250 ($66.00) 300 ($72.00)" at bounding box center [597, 18] width 186 height 20
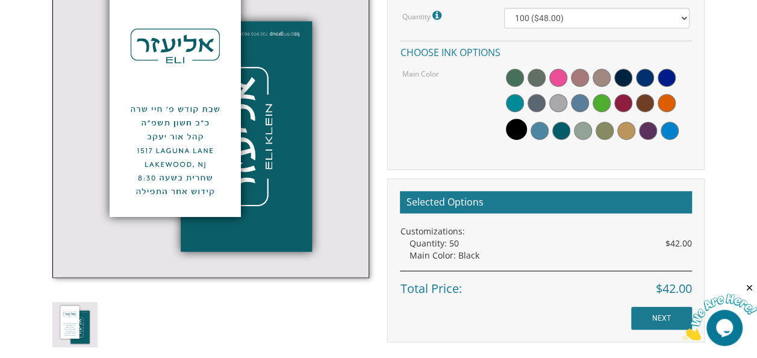
click at [755, 66] on body "My Cart {{shoppingcart.totalQuantityDisplay}} Total: {{shoppingcart.subtotal}} …" at bounding box center [378, 149] width 757 height 1096
click at [461, 243] on div "Quantity: 50 $42.00" at bounding box center [550, 243] width 283 height 12
click at [534, 128] on span at bounding box center [540, 131] width 18 height 18
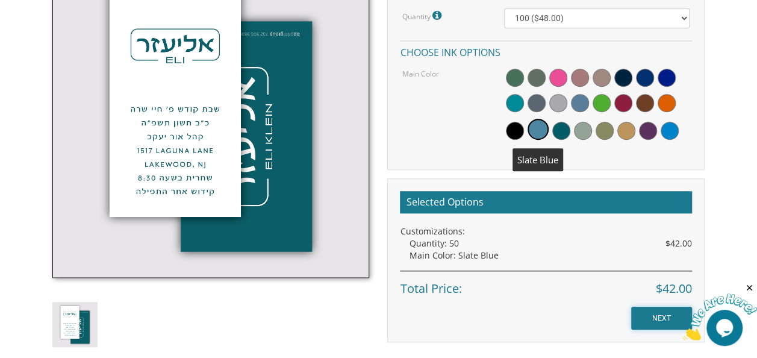
click at [646, 316] on input "NEXT" at bounding box center [661, 318] width 61 height 23
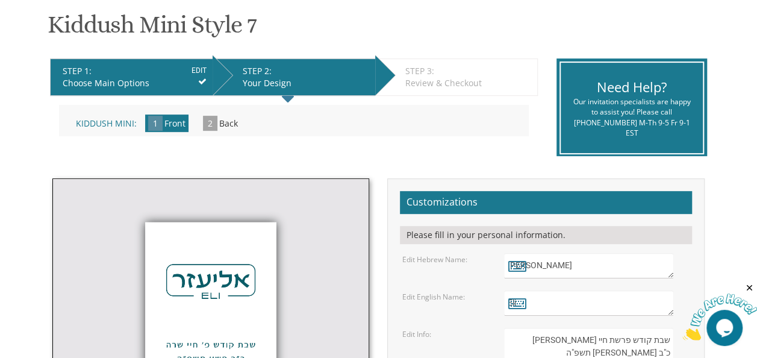
scroll to position [196, 0]
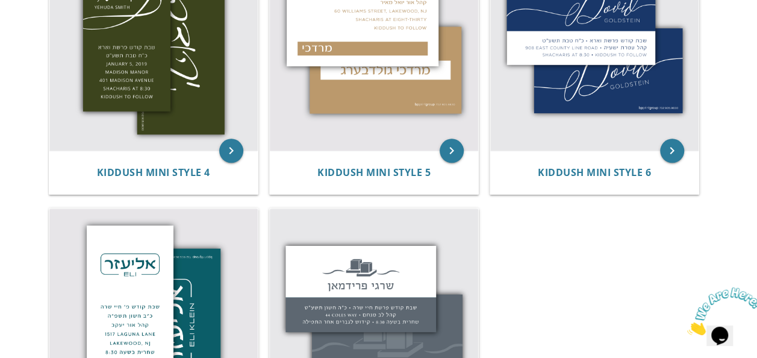
scroll to position [592, 0]
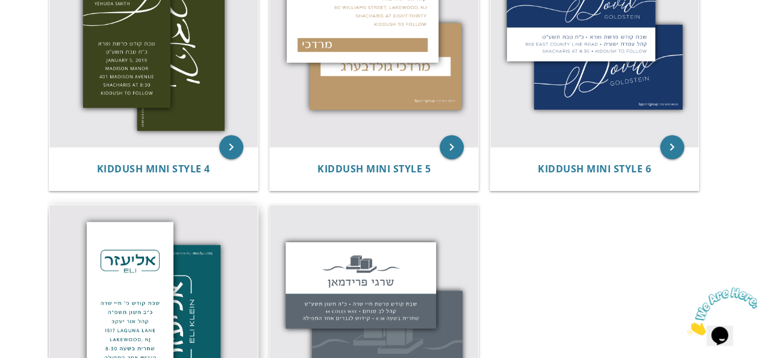
click at [170, 266] on img at bounding box center [153, 309] width 208 height 208
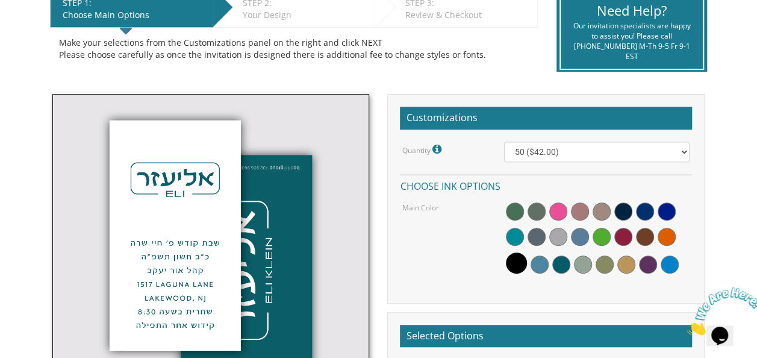
scroll to position [289, 0]
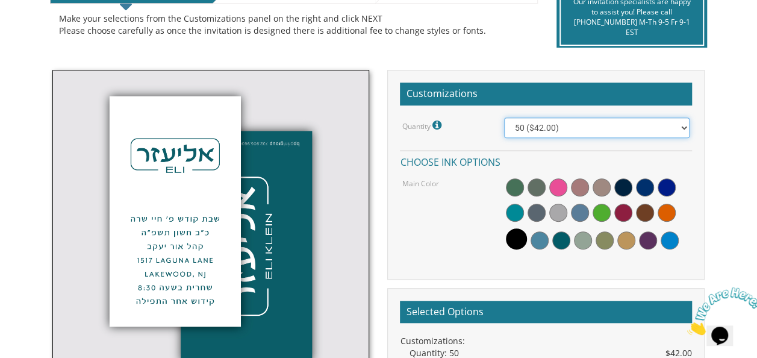
click at [638, 124] on select "50 ($42.00) 100 ($48.00) 150 ($54.00) 200 ($60.00) 250 ($66.00) 300 ($72.00)" at bounding box center [597, 127] width 186 height 20
select select "100"
click at [504, 117] on select "50 ($42.00) 100 ($48.00) 150 ($54.00) 200 ($60.00) 250 ($66.00) 300 ($72.00)" at bounding box center [597, 127] width 186 height 20
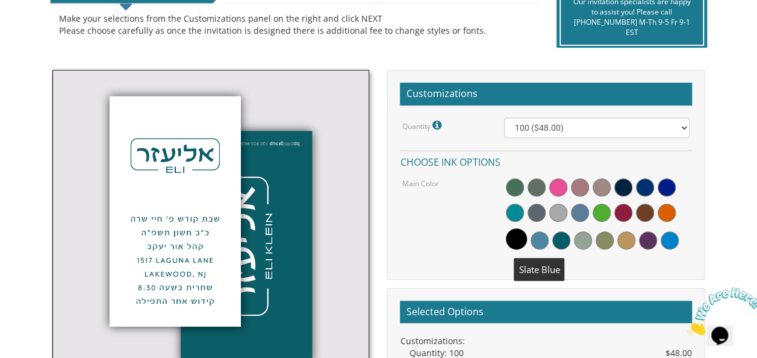
click at [543, 239] on span at bounding box center [540, 240] width 18 height 18
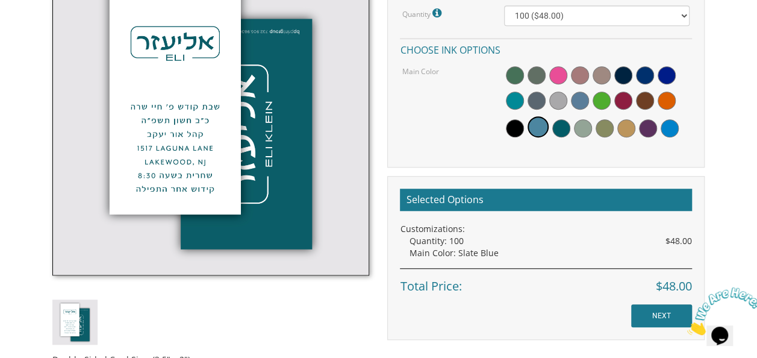
scroll to position [425, 0]
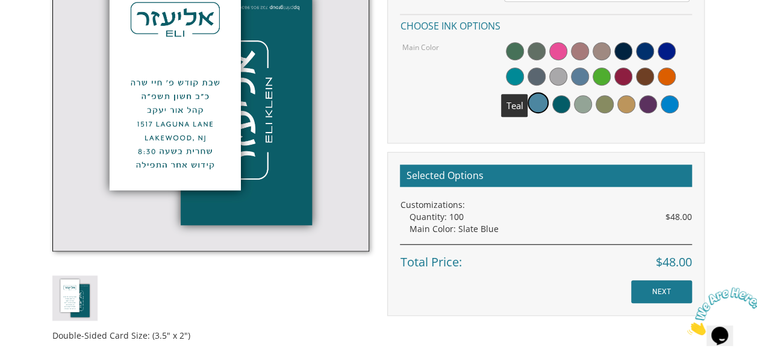
click at [511, 75] on span at bounding box center [515, 76] width 18 height 18
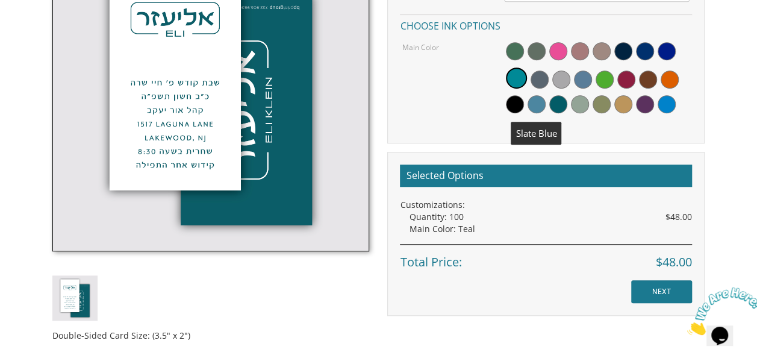
click at [534, 99] on span at bounding box center [537, 104] width 18 height 18
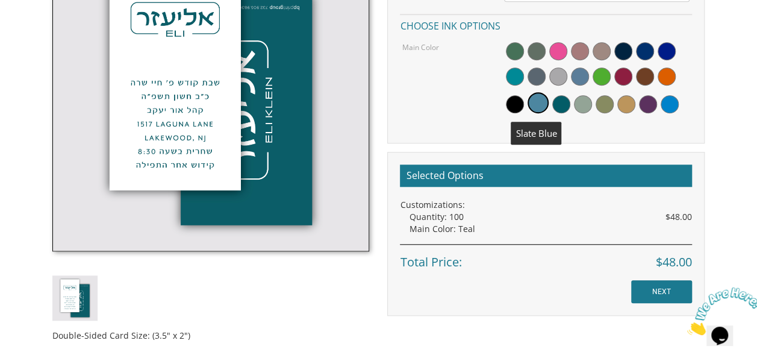
click at [534, 99] on span at bounding box center [538, 102] width 21 height 21
click at [508, 75] on span at bounding box center [515, 76] width 18 height 18
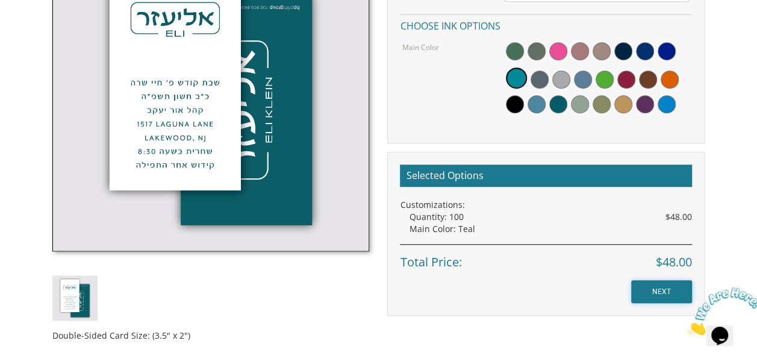
click at [657, 287] on input "NEXT" at bounding box center [661, 291] width 61 height 23
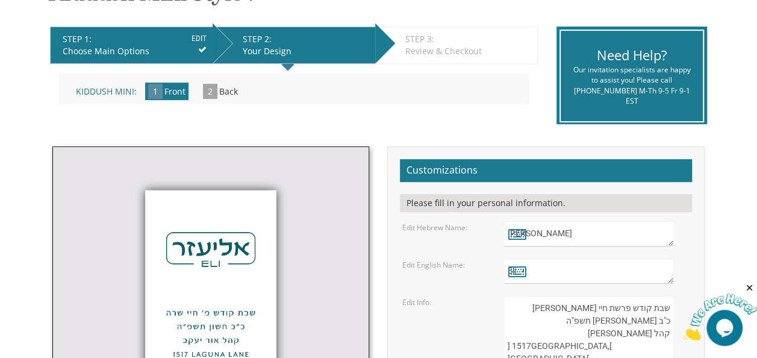
scroll to position [240, 0]
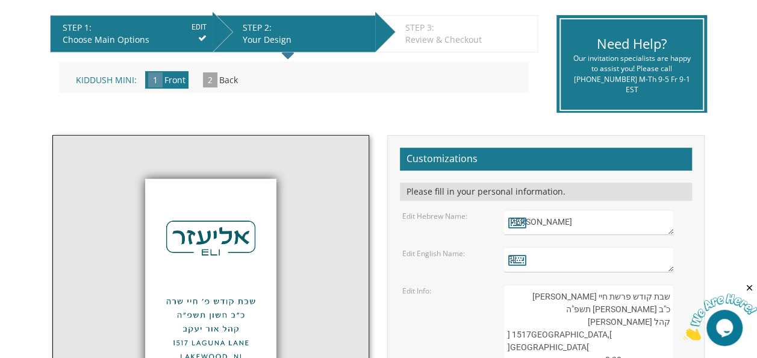
click at [638, 218] on textarea "אליעזר" at bounding box center [588, 222] width 169 height 25
type textarea "א"
click at [515, 218] on icon at bounding box center [517, 222] width 18 height 17
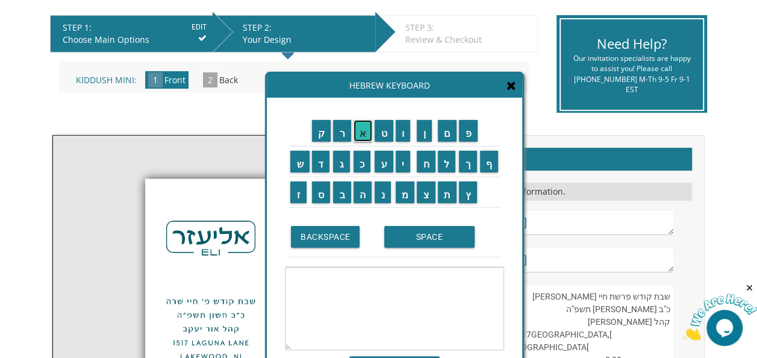
click at [366, 134] on input "א" at bounding box center [363, 131] width 19 height 22
click at [330, 242] on input "BACKSPACE" at bounding box center [325, 237] width 69 height 22
click at [341, 198] on input "ב" at bounding box center [342, 192] width 18 height 22
click at [346, 128] on input "ר" at bounding box center [342, 131] width 18 height 22
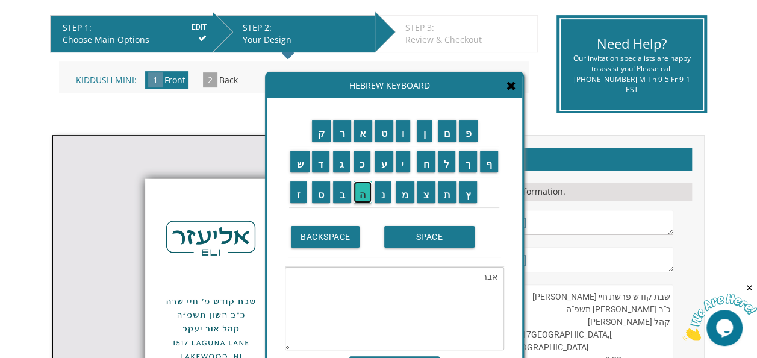
click at [359, 187] on input "ה" at bounding box center [363, 192] width 19 height 22
click at [444, 133] on input "ם" at bounding box center [447, 131] width 19 height 22
type textarea "אברהם"
click at [404, 356] on input "SAVE" at bounding box center [394, 365] width 90 height 19
type textarea "אברהם"
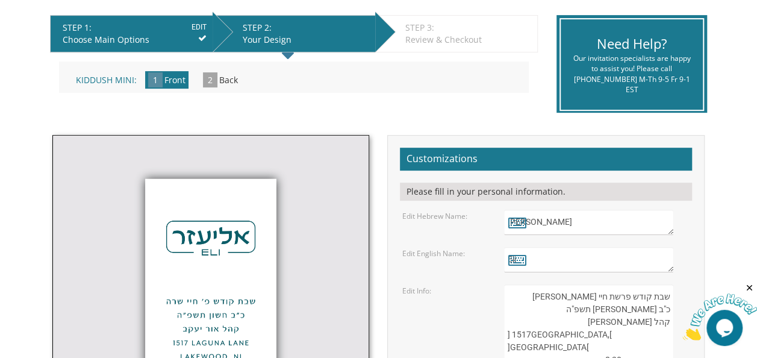
click at [589, 258] on textarea "Eli" at bounding box center [588, 259] width 169 height 25
click at [668, 263] on textarea "Eli" at bounding box center [588, 259] width 169 height 25
click at [662, 260] on textarea "Eli" at bounding box center [588, 259] width 169 height 25
click at [637, 258] on textarea "Eli" at bounding box center [588, 259] width 169 height 25
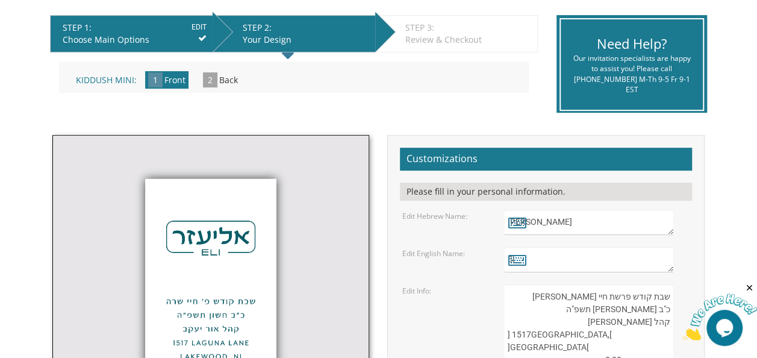
type textarea "E"
click at [650, 261] on textarea "Eli" at bounding box center [588, 259] width 169 height 25
type textarea "a"
click at [640, 257] on textarea "Eli" at bounding box center [588, 259] width 169 height 25
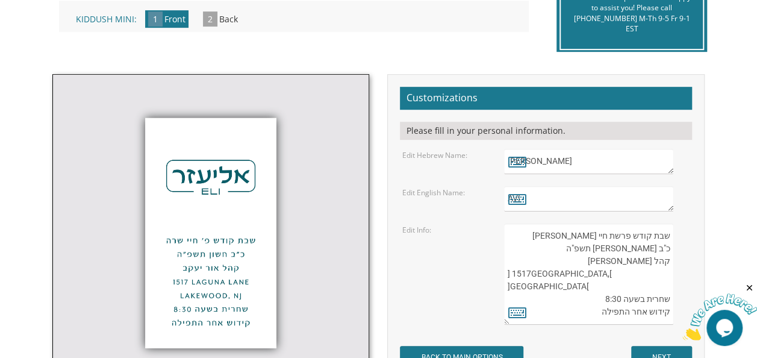
scroll to position [313, 0]
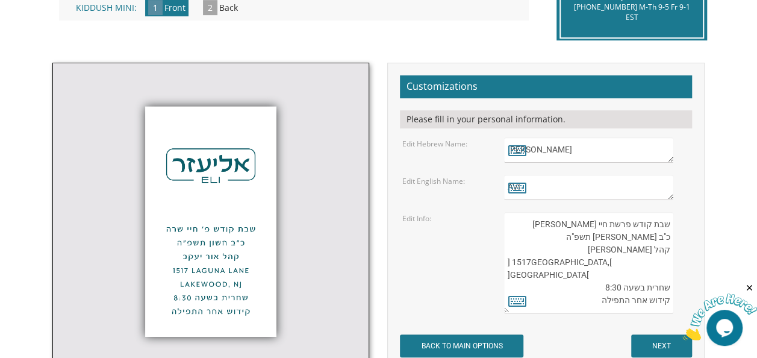
type textarea "AVI"
click at [571, 225] on textarea "שבת קודש פרשת חיי שרה כ"ב חשון תשפ"ה קהל אור יעקב 1517 Laguna Lane Lakewood, NJ…" at bounding box center [588, 262] width 169 height 101
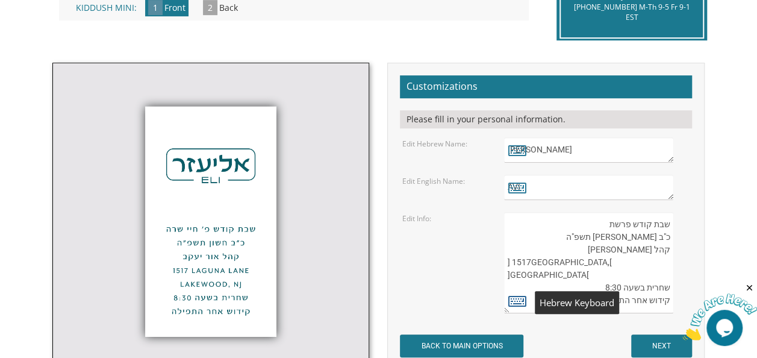
type textarea "שבת קודש פרשת כ"ב חשון תשפ"ה קהל אור יעקב 1517 Laguna Lane Lakewood, NJ שחרית ב…"
click at [516, 299] on icon at bounding box center [517, 300] width 18 height 17
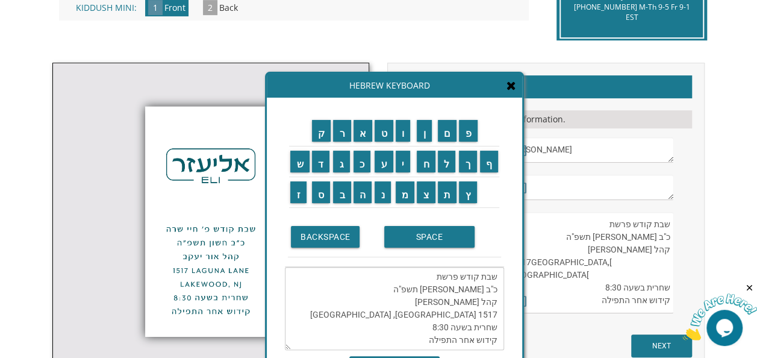
click at [430, 274] on textarea "שבת קודש פרשת כ"ב חשון תשפ"ה קהל אור יעקב 1517 Laguna Lane Lakewood, NJ שחרית ב…" at bounding box center [394, 308] width 219 height 83
click at [364, 164] on input "כ" at bounding box center [362, 162] width 17 height 22
click at [402, 155] on input "י" at bounding box center [403, 162] width 15 height 22
click at [454, 197] on input "ת" at bounding box center [447, 192] width 19 height 22
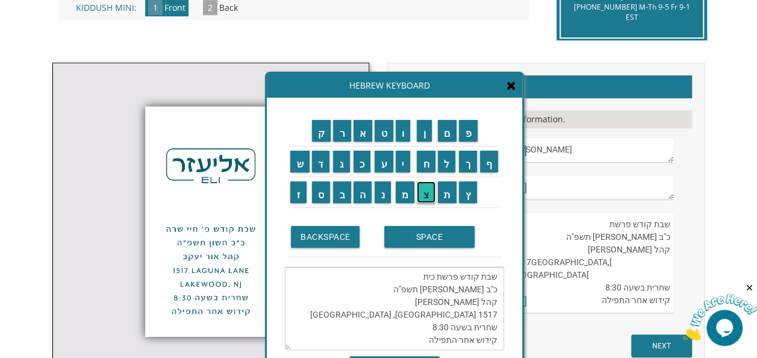
click at [423, 190] on input "צ" at bounding box center [426, 192] width 19 height 22
click at [360, 128] on input "א" at bounding box center [363, 131] width 19 height 22
click at [425, 271] on textarea "שבת קודש פרשת כיתצא כ"ב חשון תשפ"ה קהל אור יעקב 1517 Laguna Lane Lakewood, NJ ש…" at bounding box center [394, 308] width 219 height 83
click at [466, 286] on textarea "שבת קודש פרשת כי תצא כ"ב חשון תשפ"ה קהל אור יעקב 1517 Laguna Lane Lakewood, NJ …" at bounding box center [394, 308] width 219 height 83
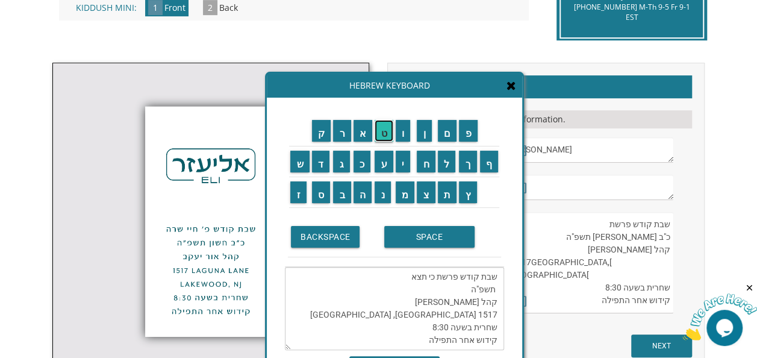
click at [383, 131] on input "ט" at bounding box center [384, 131] width 19 height 22
click at [419, 239] on input "SPACE" at bounding box center [429, 237] width 90 height 22
click at [361, 136] on input "א" at bounding box center [363, 131] width 19 height 22
click at [445, 163] on input "ל" at bounding box center [447, 162] width 18 height 22
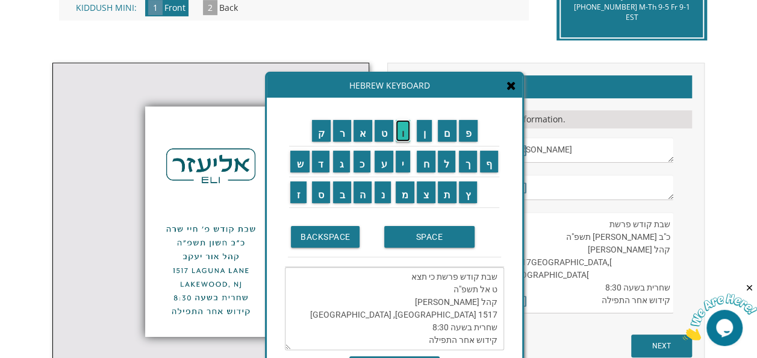
click at [401, 129] on input "ו" at bounding box center [403, 131] width 15 height 22
click at [449, 164] on input "ל" at bounding box center [447, 162] width 18 height 22
type textarea "שבת קודש פרשת כי תצא ט אלול תשפ"ה קהל אור יעקב 1517 Laguna Lane Lakewood, NJ שח…"
click at [421, 356] on input "SAVE" at bounding box center [394, 365] width 90 height 19
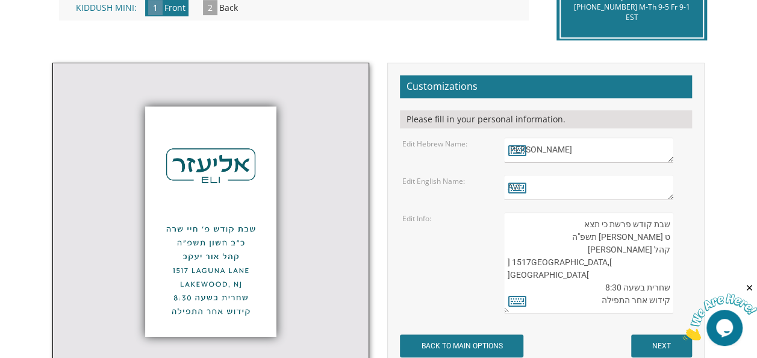
click at [619, 250] on textarea "שבת קודש פרשת חיי שרה כ"ב חשון תשפ"ה קהל אור יעקב 1517 Laguna Lane Lakewood, NJ…" at bounding box center [588, 262] width 169 height 101
click at [663, 237] on textarea "שבת קודש פרשת חיי שרה כ"ב חשון תשפ"ה קהל אור יעקב 1517 Laguna Lane Lakewood, NJ…" at bounding box center [588, 262] width 169 height 101
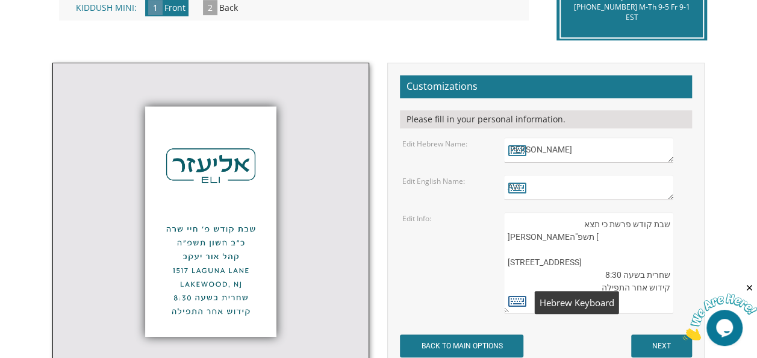
type textarea "שבת קודש פרשת כי תצא אלול תשפ"ה 1517 Laguna Lane Lakewood, NJ שחרית בשעה 8:30 ק…"
click at [515, 301] on icon at bounding box center [517, 300] width 18 height 17
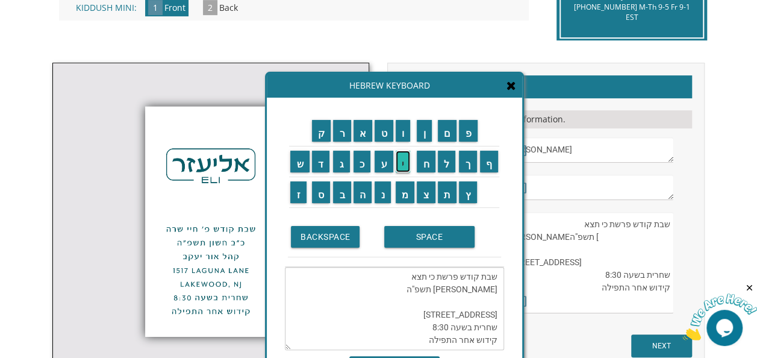
click at [404, 163] on input "י" at bounding box center [403, 162] width 15 height 22
click at [500, 280] on textarea "שבת קודש פרשת כי תצא אלול תשפ"ה 1517 Laguna Lane Lakewood, NJ שחרית בשעה 8:30 ק…" at bounding box center [394, 308] width 219 height 83
click at [429, 341] on textarea "שבת קודש פרשת כי תצא אלול תשפ"ה 1517 Laguna Lane Lakewood, NJ שחרית בשעה 8:30 ק…" at bounding box center [394, 308] width 219 height 83
click at [355, 192] on input "ה" at bounding box center [363, 192] width 19 height 22
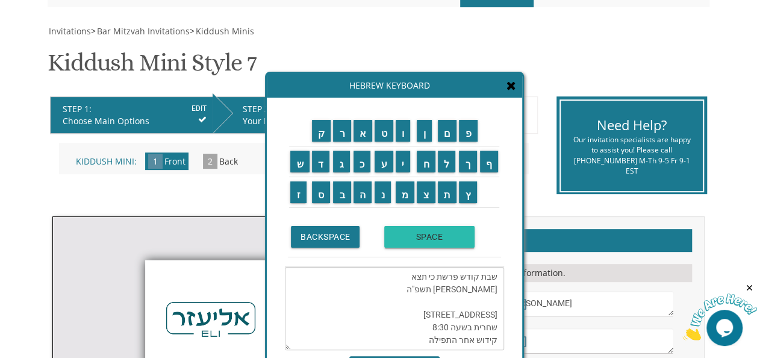
scroll to position [132, 0]
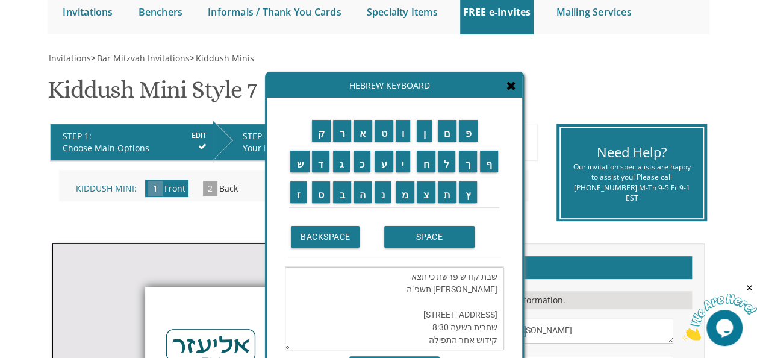
click at [502, 278] on textarea "שבת קודש פרשת כי תצא אלול תשפ"ה 1517 Laguna Lane Lakewood, NJ שחרית בשעה 8:30 ק…" at bounding box center [394, 308] width 219 height 83
click at [402, 167] on input "י" at bounding box center [403, 162] width 15 height 22
click at [343, 167] on input "ג" at bounding box center [341, 162] width 17 height 22
click at [449, 304] on textarea "שבת קודש פרשת כי תצא יג אלול תשפ"ה 1517 Laguna Lane Lakewood, NJ שחרית בשעה 8:3…" at bounding box center [394, 308] width 219 height 83
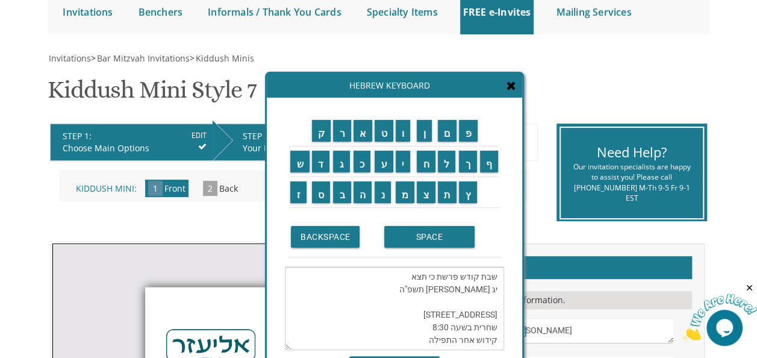
scroll to position [13, 0]
type textarea "שבת קודש פרשת כי תצא יג אלול תשפ"ה 1517 Laguna Lane Lakewood, NJ שחרית בשעה 8:3…"
click at [412, 356] on input "SAVE" at bounding box center [394, 365] width 90 height 19
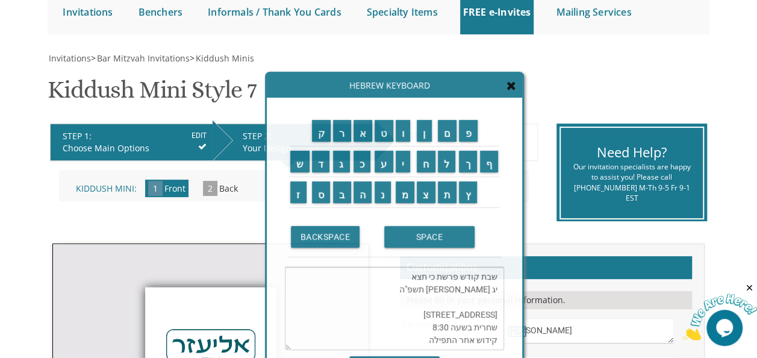
scroll to position [433, 0]
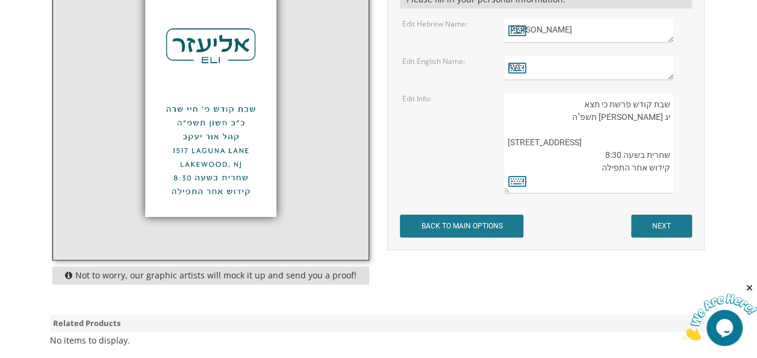
click at [594, 126] on textarea "שבת קודש פרשת חיי שרה כ"ב חשון תשפ"ה קהל אור יעקב 1517 Laguna Lane Lakewood, NJ…" at bounding box center [588, 142] width 169 height 101
click at [575, 143] on textarea "שבת קודש פרשת חיי שרה כ"ב חשון תשפ"ה קהל אור יעקב 1517 Laguna Lane Lakewood, NJ…" at bounding box center [588, 142] width 169 height 101
type textarea "שבת קודש פרשת כי תצא יג אלול תשפ"ה Beis Medrash of Albert 699 Albert Avenue Lak…"
click at [645, 228] on input "NEXT" at bounding box center [661, 225] width 61 height 23
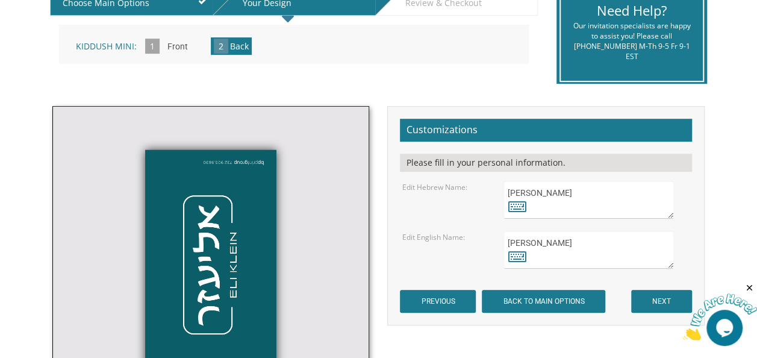
scroll to position [281, 0]
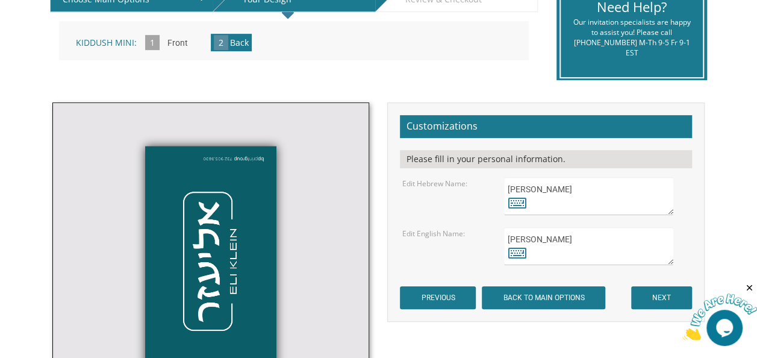
click at [183, 43] on input "Front" at bounding box center [177, 43] width 33 height 33
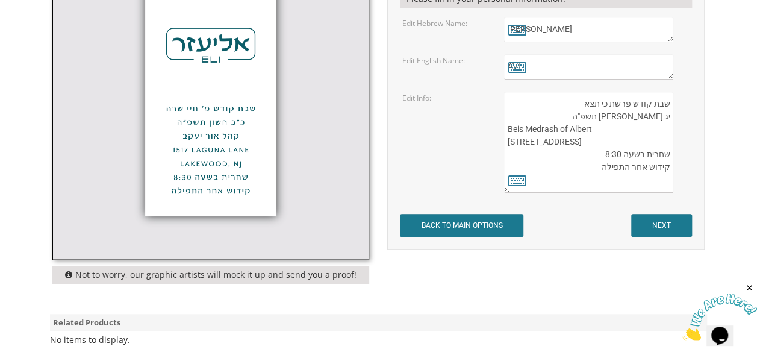
scroll to position [449, 0]
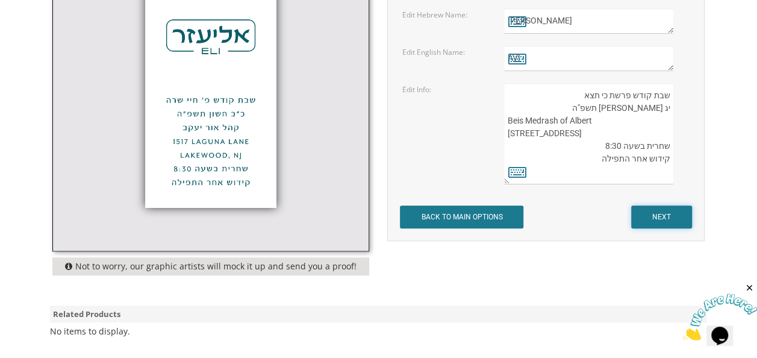
click at [675, 211] on input "NEXT" at bounding box center [661, 216] width 61 height 23
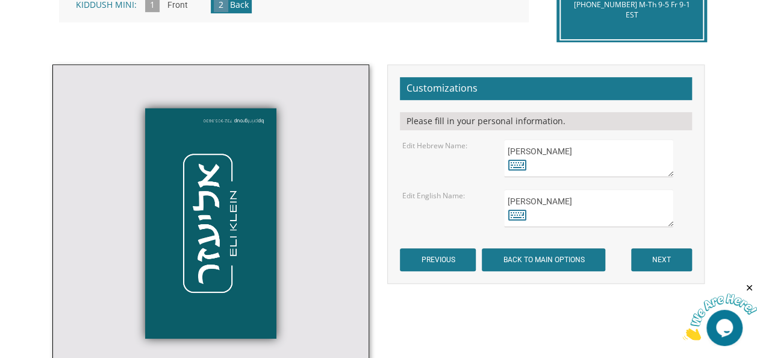
scroll to position [329, 0]
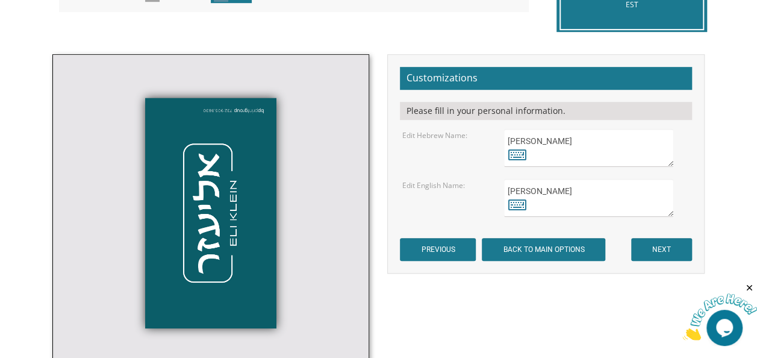
click at [630, 140] on textarea "[PERSON_NAME]" at bounding box center [588, 148] width 169 height 38
type textarea "א"
click at [516, 154] on icon at bounding box center [517, 154] width 18 height 17
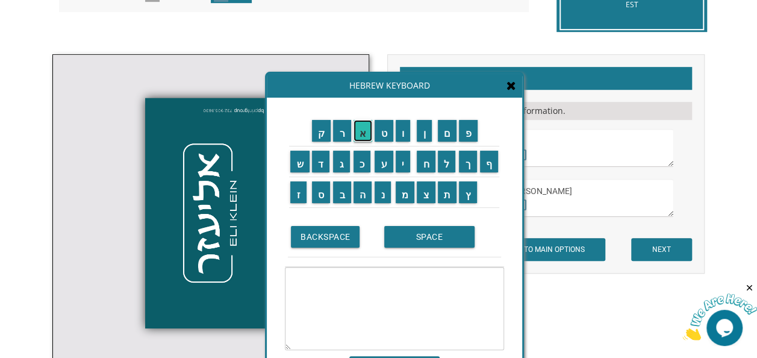
click at [362, 133] on input "א" at bounding box center [363, 131] width 19 height 22
click at [342, 199] on input "ב" at bounding box center [342, 192] width 18 height 22
click at [339, 139] on input "ר" at bounding box center [342, 131] width 18 height 22
click at [359, 199] on input "ה" at bounding box center [363, 192] width 19 height 22
click at [410, 192] on input "מ" at bounding box center [405, 192] width 19 height 22
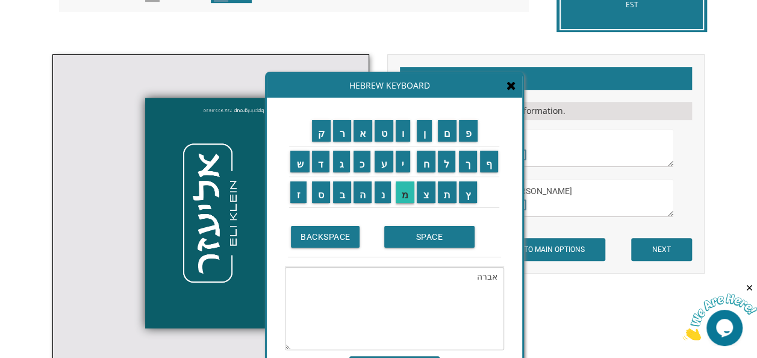
type textarea "אברהמ"
click at [410, 356] on input "SAVE" at bounding box center [394, 365] width 90 height 19
type textarea "אברהמ"
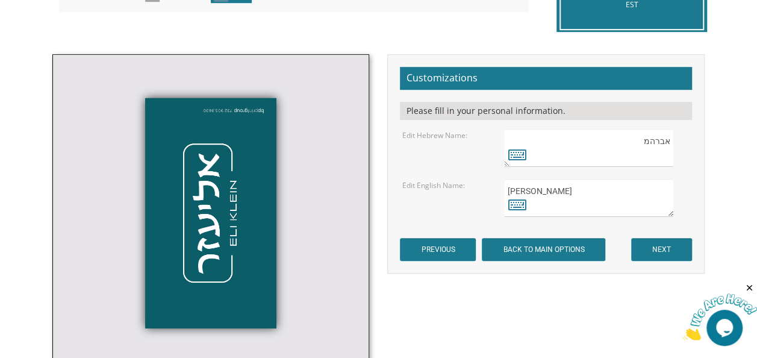
click at [543, 183] on textarea "[PERSON_NAME]" at bounding box center [588, 198] width 169 height 38
type textarea "E"
type textarea "a"
click at [642, 153] on textarea "[PERSON_NAME]" at bounding box center [588, 148] width 169 height 38
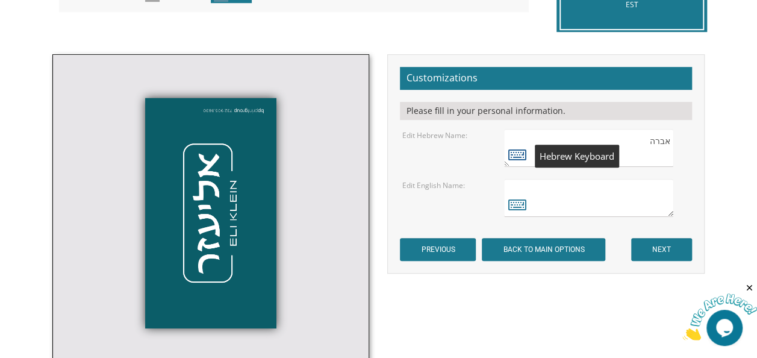
type textarea "אברה"
click at [515, 160] on icon at bounding box center [517, 154] width 18 height 17
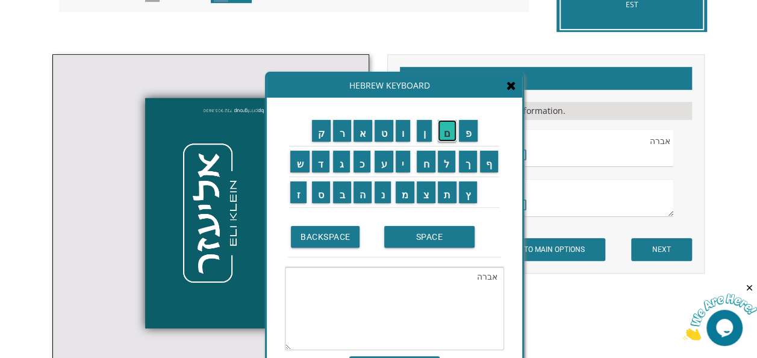
click at [448, 136] on input "ם" at bounding box center [447, 131] width 19 height 22
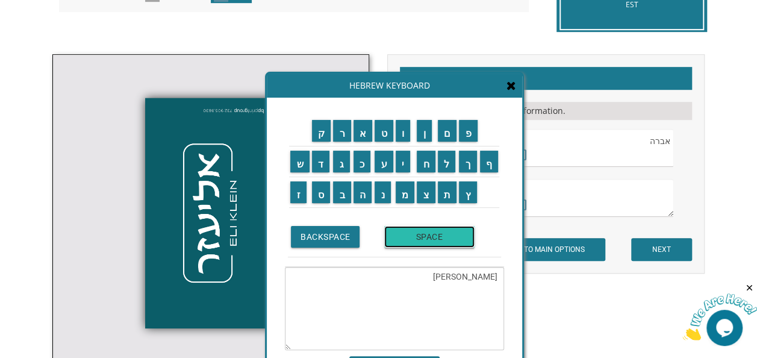
click at [427, 237] on input "SPACE" at bounding box center [429, 237] width 90 height 22
type textarea "[PERSON_NAME]"
click at [406, 354] on div "SAVE" at bounding box center [394, 362] width 219 height 25
click at [406, 356] on input "SAVE" at bounding box center [394, 365] width 90 height 19
type textarea "[PERSON_NAME]"
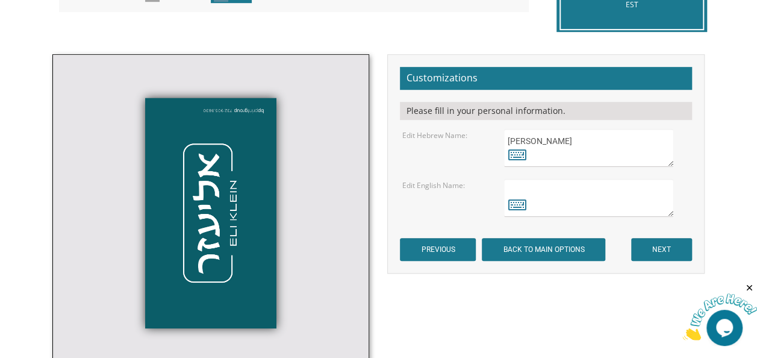
click at [570, 189] on textarea "[PERSON_NAME]" at bounding box center [588, 198] width 169 height 38
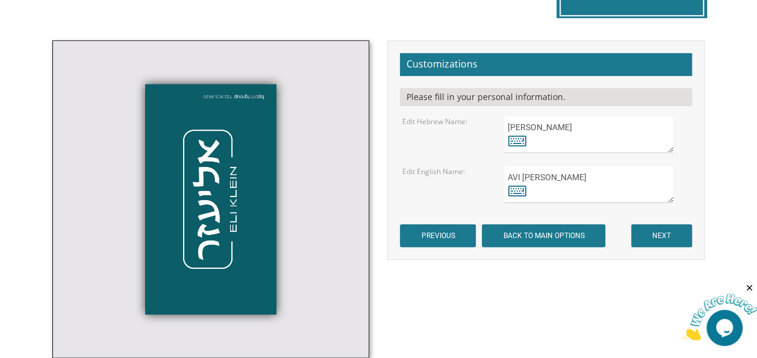
scroll to position [389, 0]
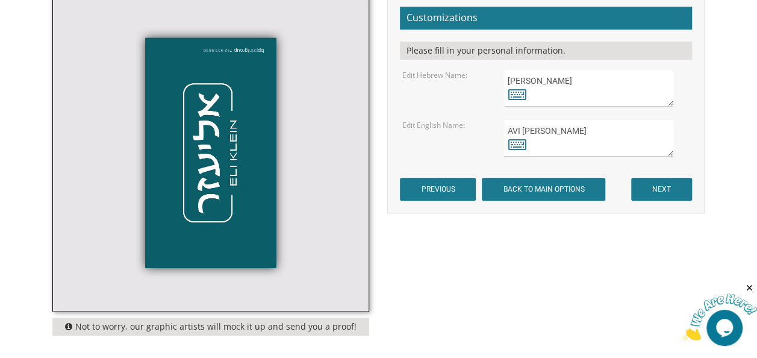
type textarea "AVI [PERSON_NAME]"
click at [627, 92] on textarea "אליעזר" at bounding box center [588, 88] width 169 height 38
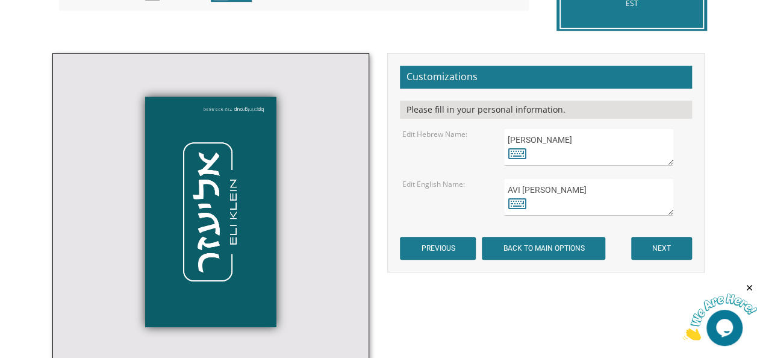
scroll to position [329, 0]
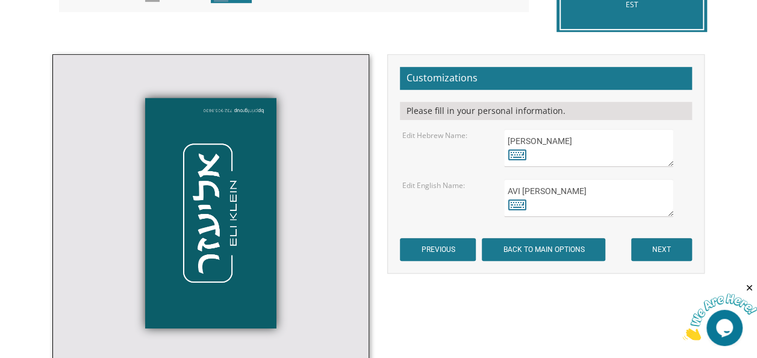
type textarea "[PERSON_NAME]"
click at [669, 245] on input "NEXT" at bounding box center [661, 249] width 61 height 23
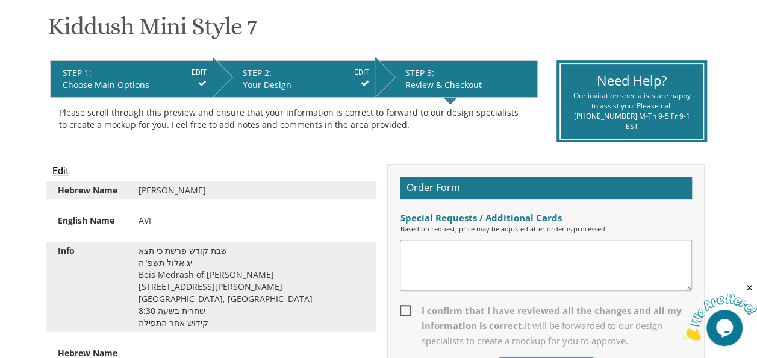
scroll to position [317, 0]
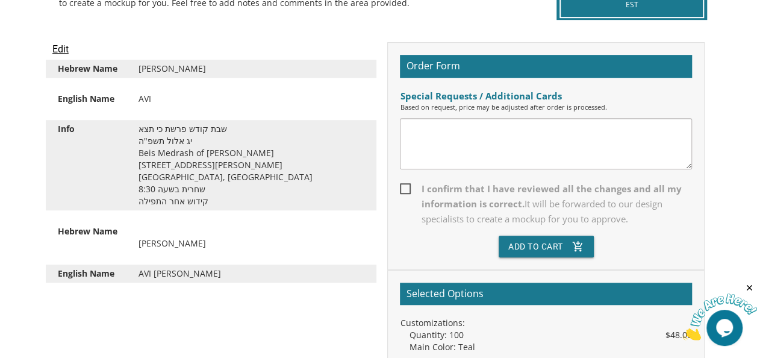
drag, startPoint x: 402, startPoint y: 184, endPoint x: 411, endPoint y: 169, distance: 17.3
click at [402, 184] on span "I confirm that I have reviewed all the changes and all my information is correc…" at bounding box center [546, 203] width 292 height 45
click at [402, 184] on input "I confirm that I have reviewed all the changes and all my information is correc…" at bounding box center [404, 188] width 8 height 8
checkbox input "true"
click at [428, 149] on textarea at bounding box center [546, 143] width 292 height 51
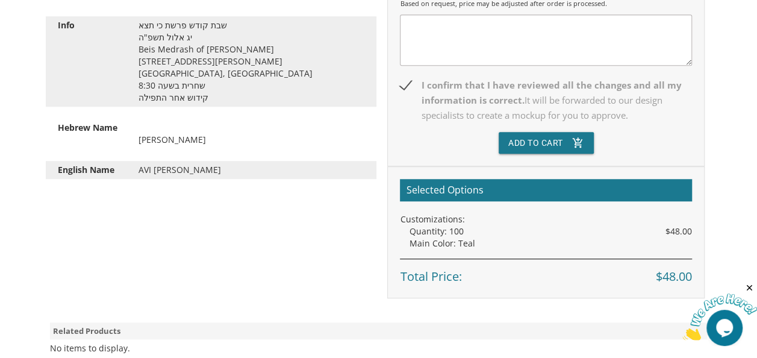
scroll to position [437, 0]
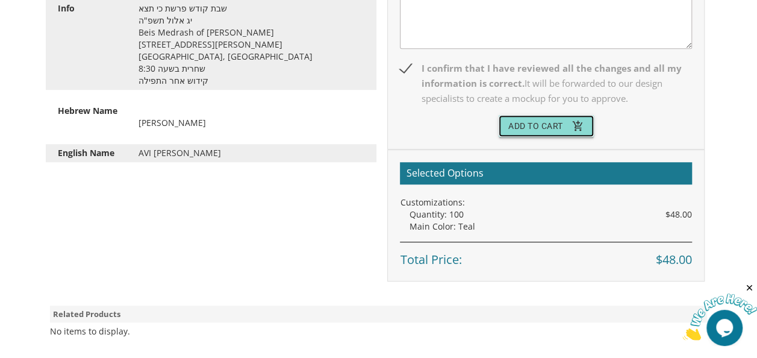
click at [542, 127] on button "Add To Cart add_shopping_cart" at bounding box center [546, 126] width 95 height 22
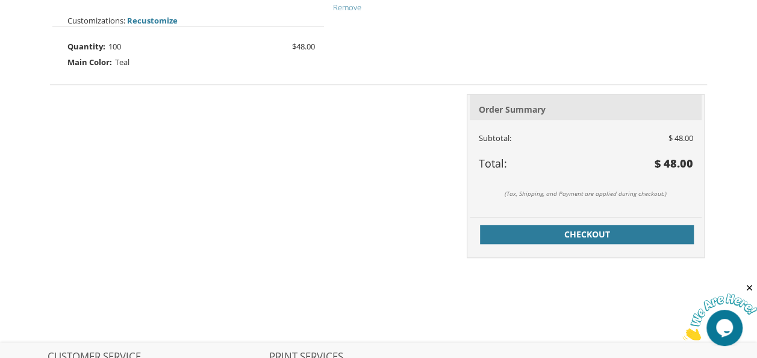
scroll to position [422, 0]
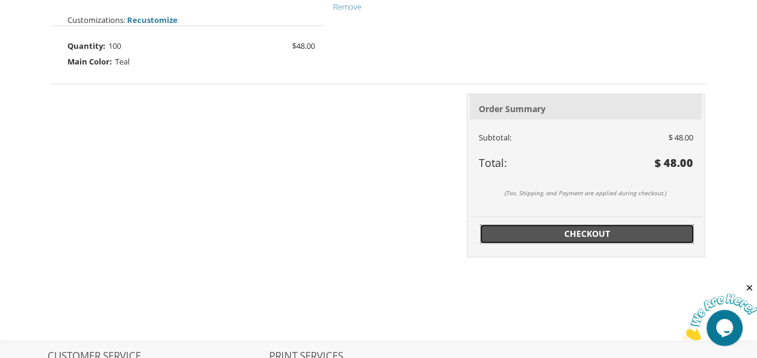
click at [551, 230] on span "Checkout" at bounding box center [587, 234] width 200 height 12
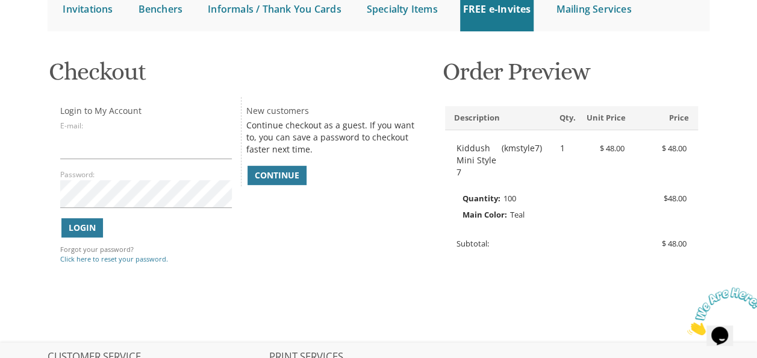
scroll to position [121, 0]
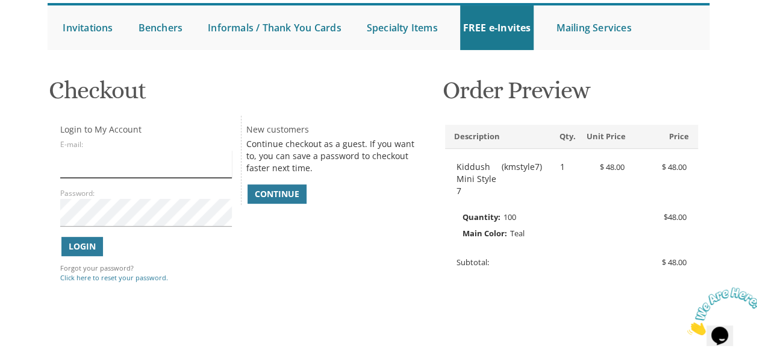
click at [90, 164] on input "E-mail:" at bounding box center [146, 164] width 172 height 28
click at [277, 195] on span "Continue" at bounding box center [277, 194] width 45 height 12
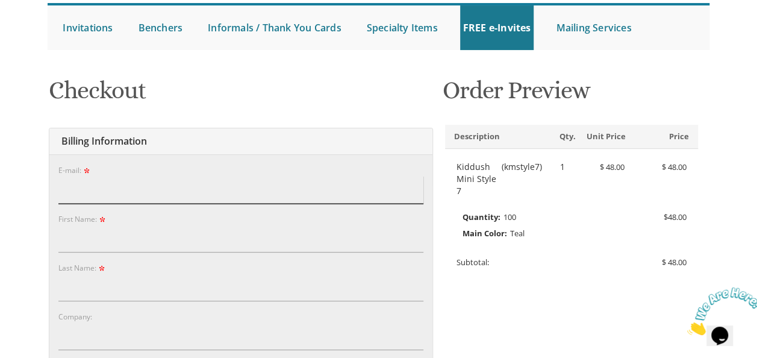
click at [246, 202] on input "E-mail:" at bounding box center [240, 190] width 365 height 28
type input "M"
type input "mirjam.krawiec@outlook.com"
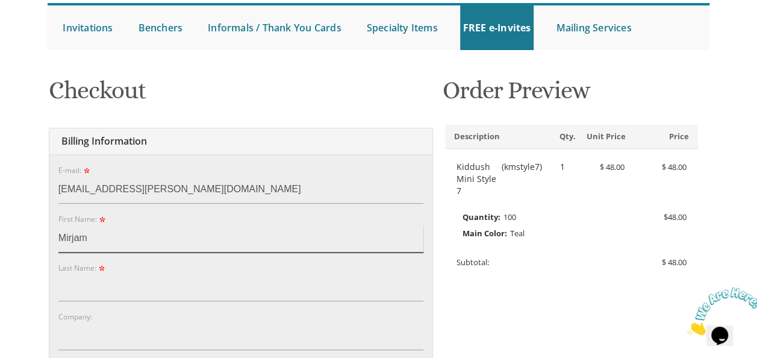
type input "Mirjam"
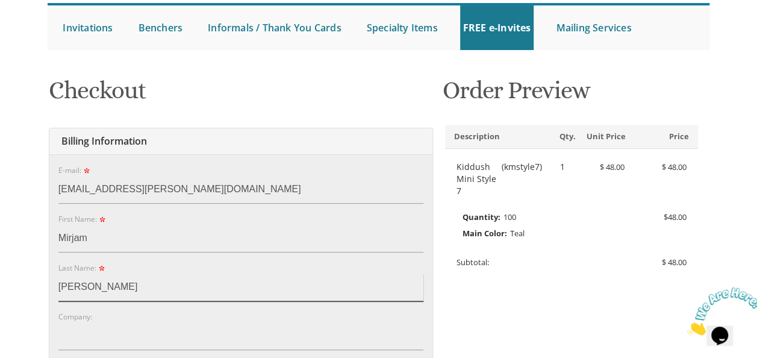
type input "Krawiec"
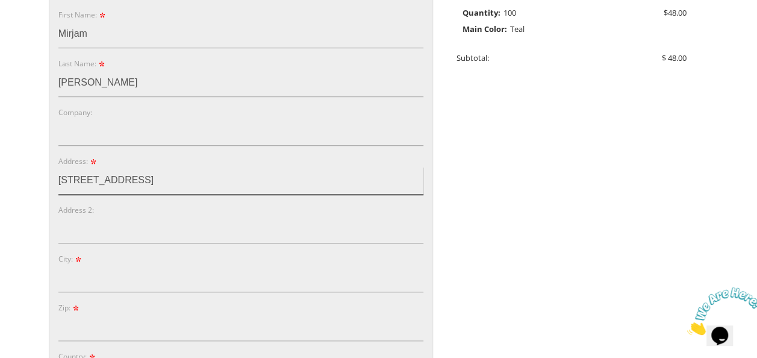
type input "1435 Read Place"
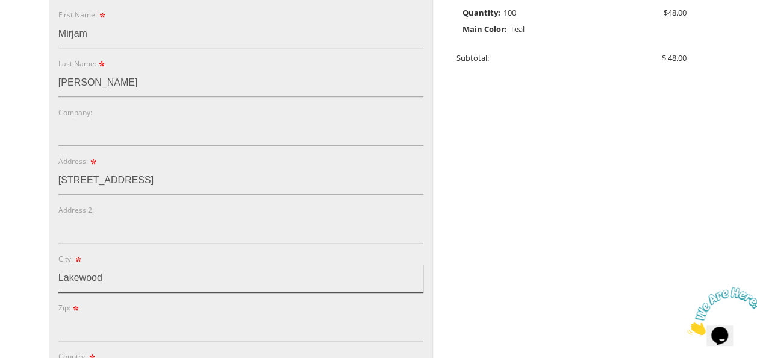
type input "Lakewood"
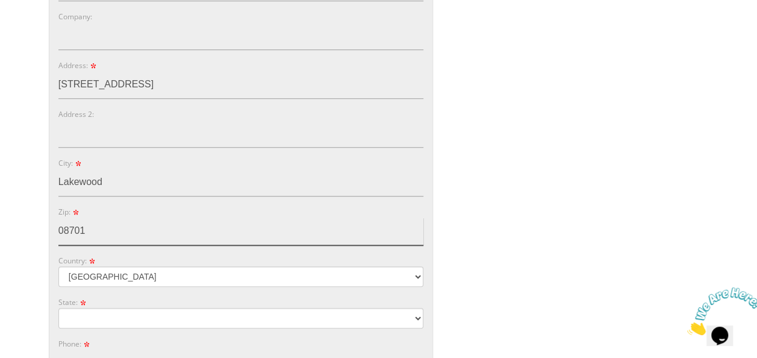
scroll to position [422, 0]
type input "08701"
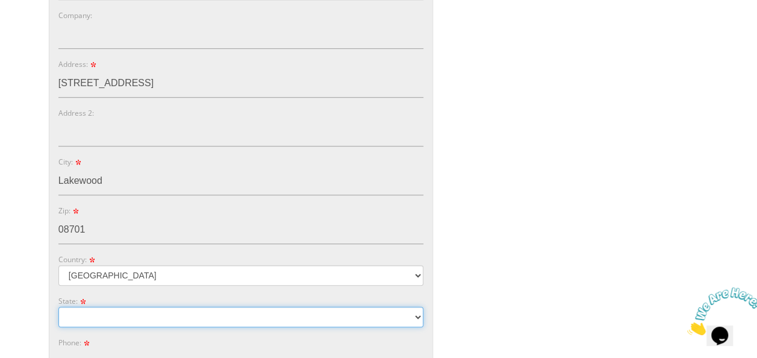
click at [233, 311] on select "Alabama Alaska Guam" at bounding box center [240, 317] width 365 height 20
select select "NJ"
click at [58, 307] on select "Alabama Alaska Guam" at bounding box center [240, 317] width 365 height 20
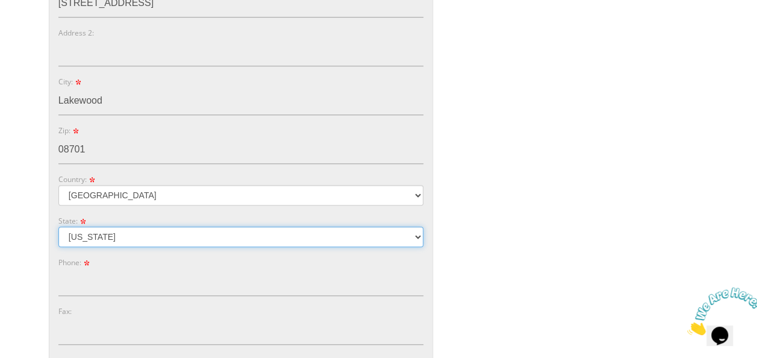
scroll to position [509, 0]
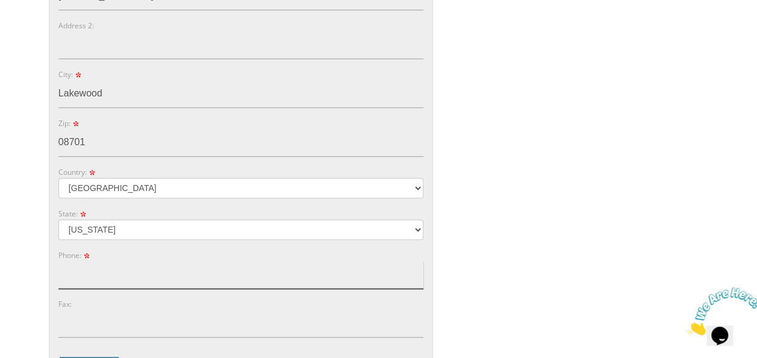
click at [351, 276] on input "Phone:" at bounding box center [240, 275] width 365 height 28
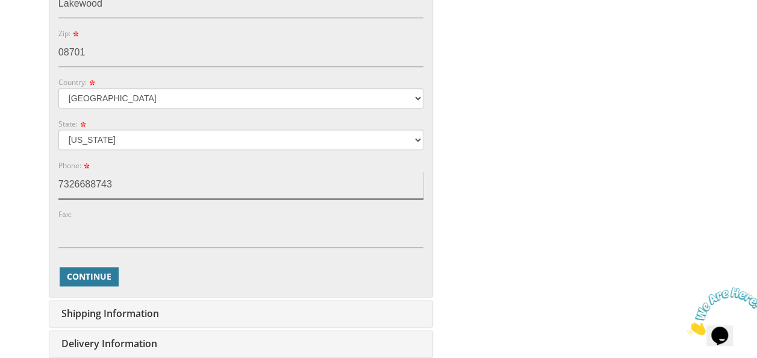
scroll to position [599, 0]
type input "7326688743"
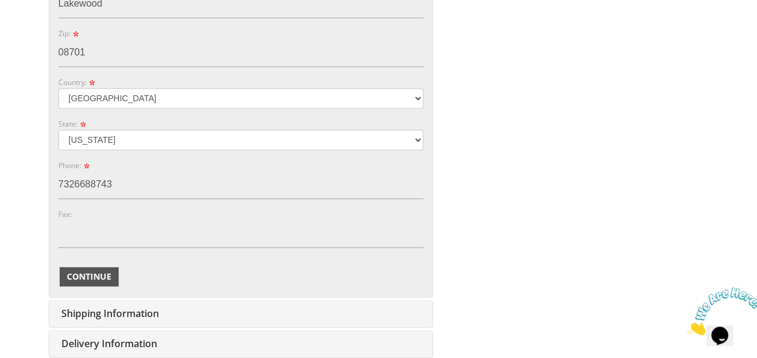
click at [105, 278] on span "Continue" at bounding box center [89, 277] width 45 height 12
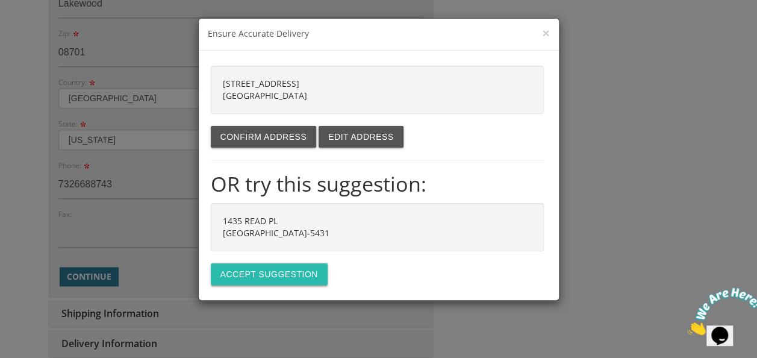
click at [269, 274] on button "Accept suggestion" at bounding box center [269, 274] width 117 height 22
type input "1435 READ PL"
type input "LAKEWOOD"
type input "08701-5431"
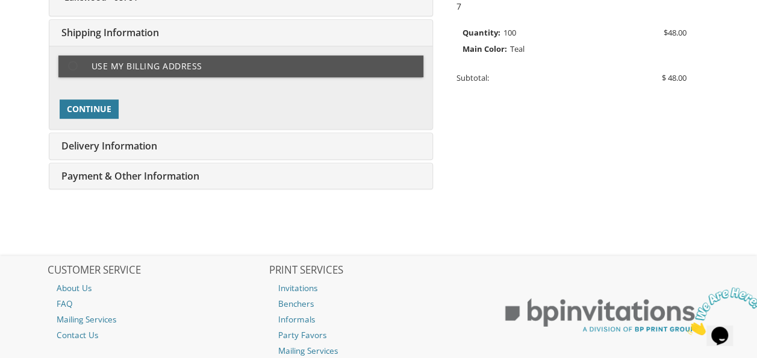
scroll to position [301, 0]
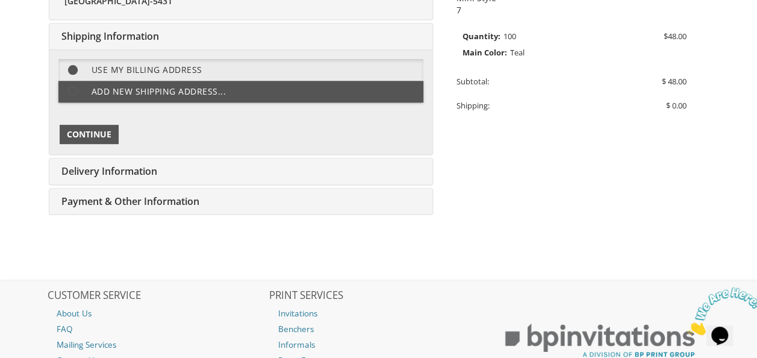
click at [88, 134] on span "Continue" at bounding box center [89, 134] width 45 height 12
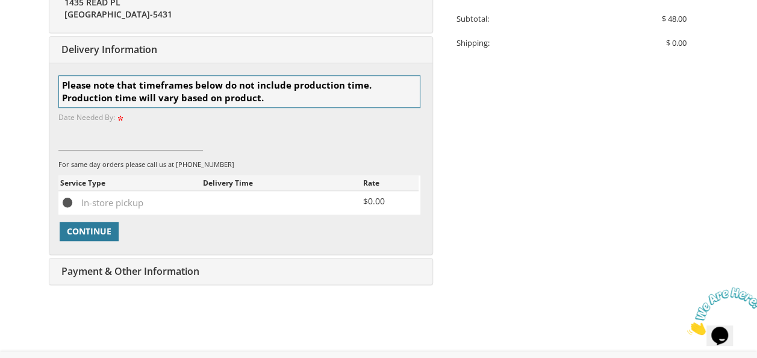
scroll to position [377, 0]
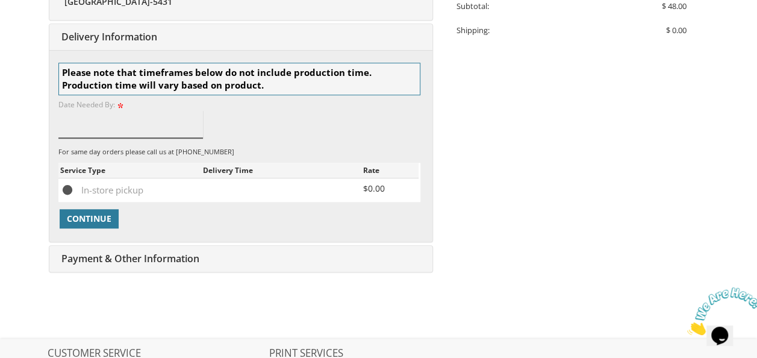
click at [154, 125] on input at bounding box center [130, 124] width 145 height 28
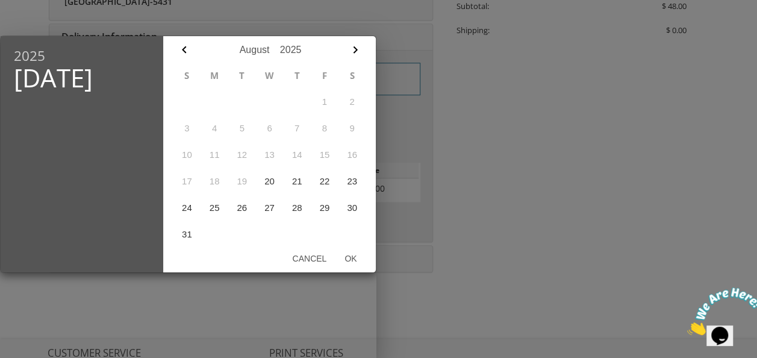
click at [493, 172] on div at bounding box center [378, 135] width 757 height 448
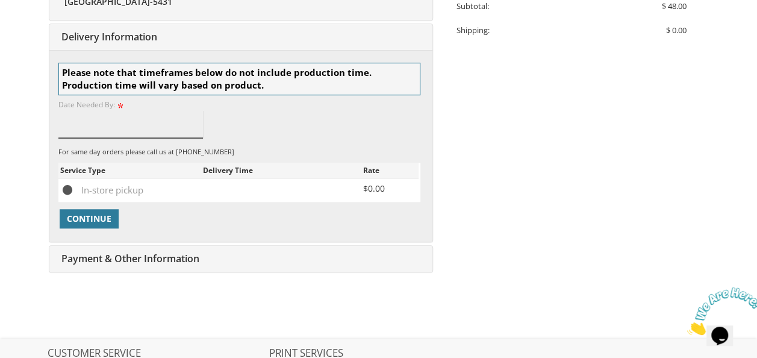
click at [171, 125] on input at bounding box center [130, 124] width 145 height 28
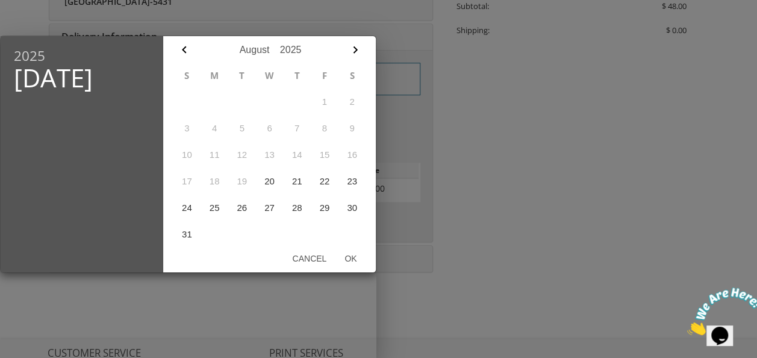
click at [457, 162] on div at bounding box center [378, 135] width 757 height 448
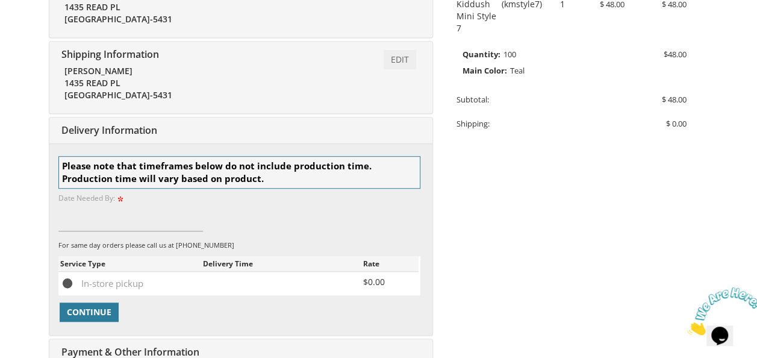
scroll to position [284, 0]
click at [157, 214] on input at bounding box center [130, 217] width 145 height 28
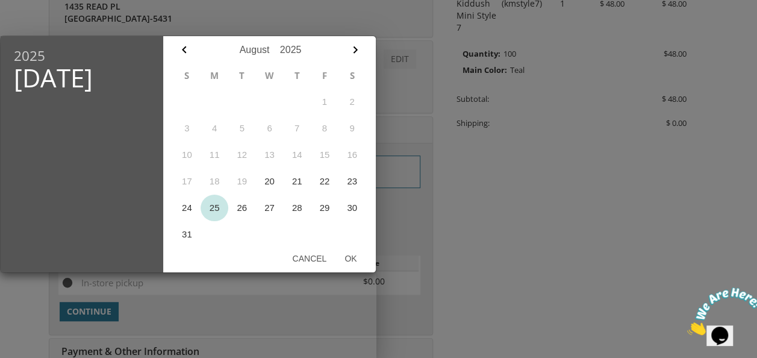
click at [213, 205] on button "25" at bounding box center [215, 208] width 28 height 27
click at [355, 260] on button "Ok" at bounding box center [351, 259] width 30 height 22
type input "[DATE]"
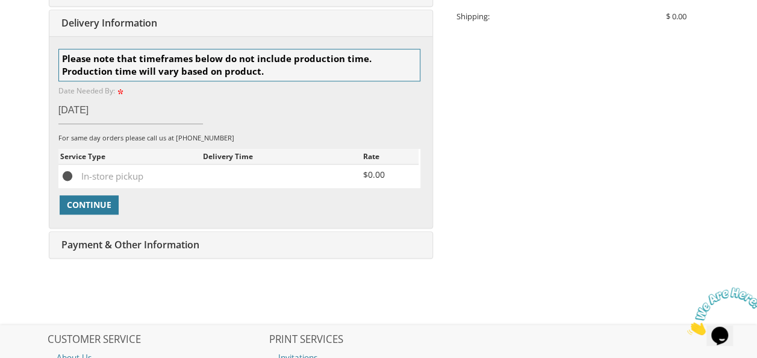
scroll to position [392, 0]
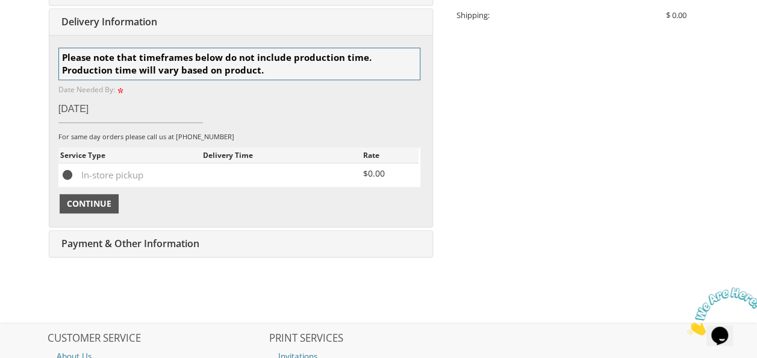
click at [102, 200] on span "Continue" at bounding box center [89, 204] width 45 height 12
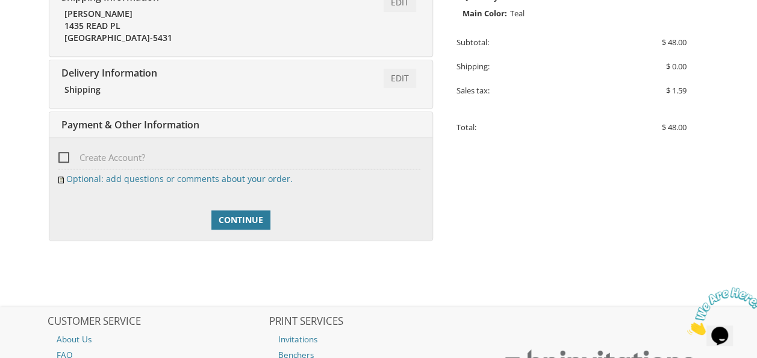
scroll to position [327, 0]
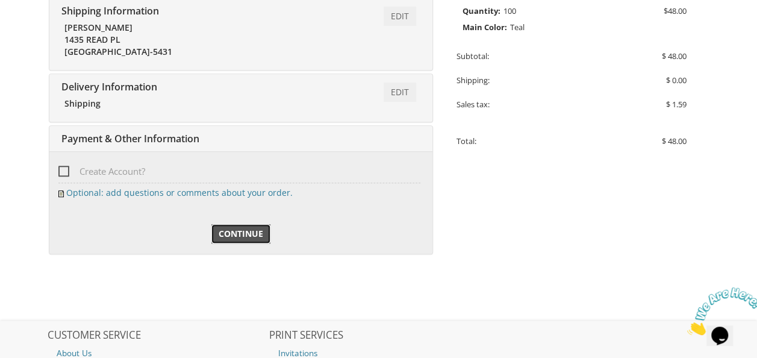
click at [253, 234] on span "Continue" at bounding box center [241, 234] width 45 height 12
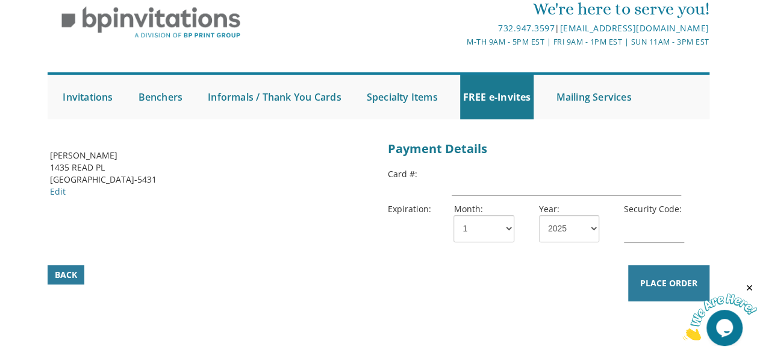
scroll to position [46, 0]
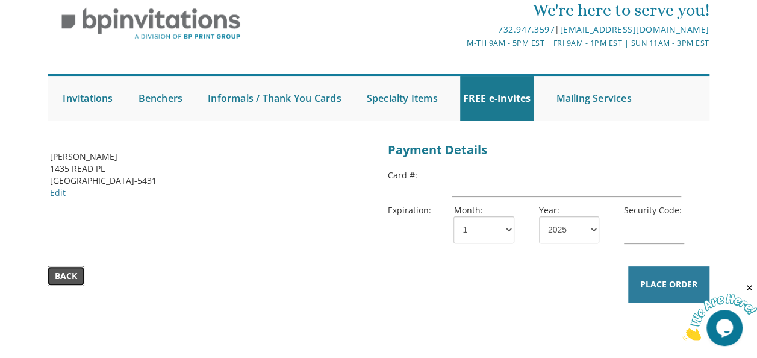
click at [77, 270] on link "Back" at bounding box center [66, 275] width 37 height 19
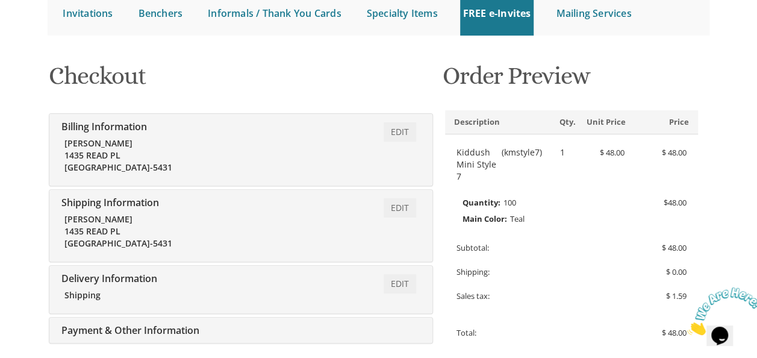
scroll to position [135, 0]
click at [396, 286] on link "Edit" at bounding box center [400, 283] width 33 height 19
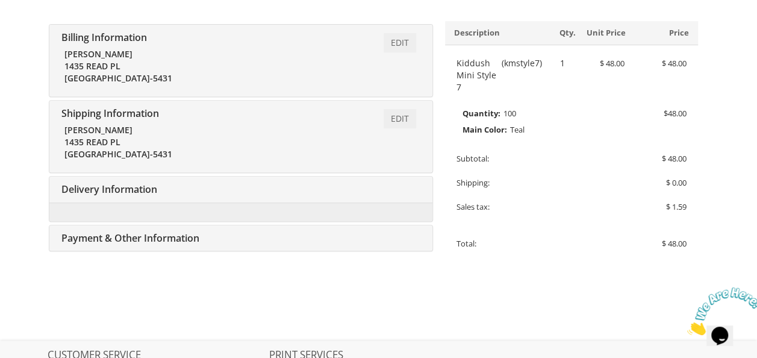
scroll to position [224, 0]
click at [402, 46] on link "Edit" at bounding box center [400, 42] width 33 height 19
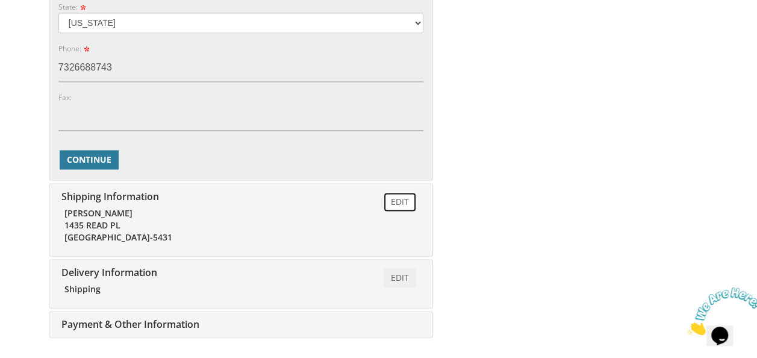
click at [402, 199] on link "Edit" at bounding box center [400, 201] width 33 height 19
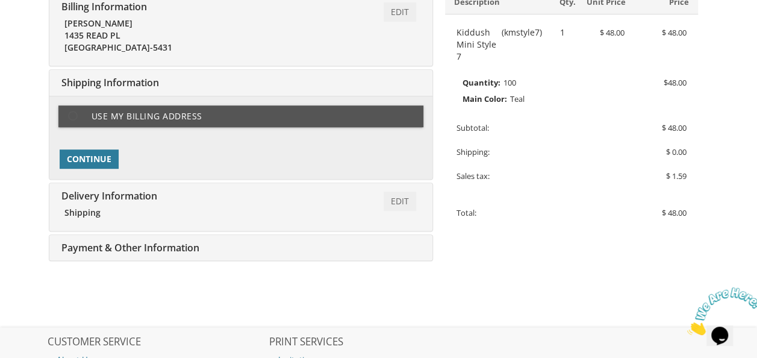
scroll to position [254, 0]
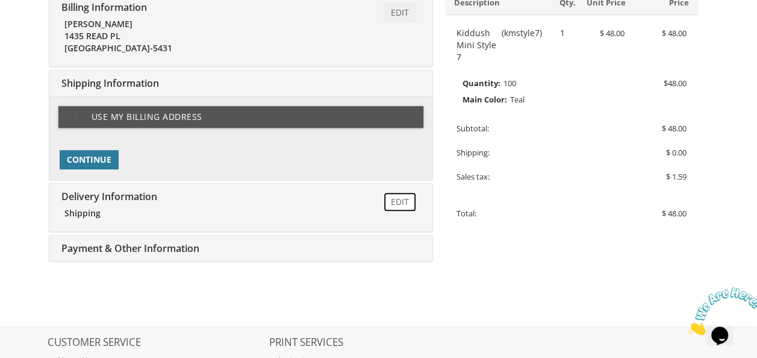
click at [401, 204] on link "Edit" at bounding box center [400, 201] width 33 height 19
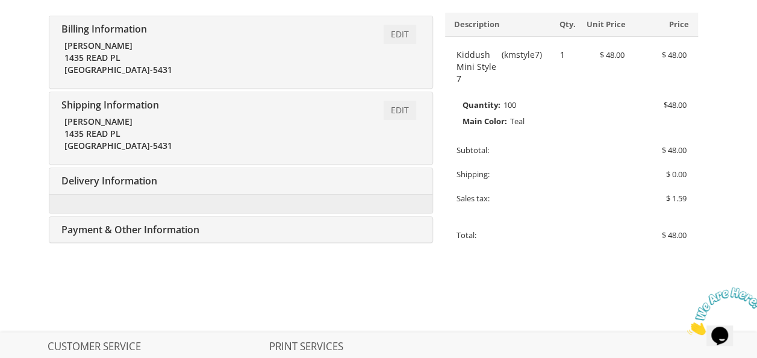
scroll to position [258, 0]
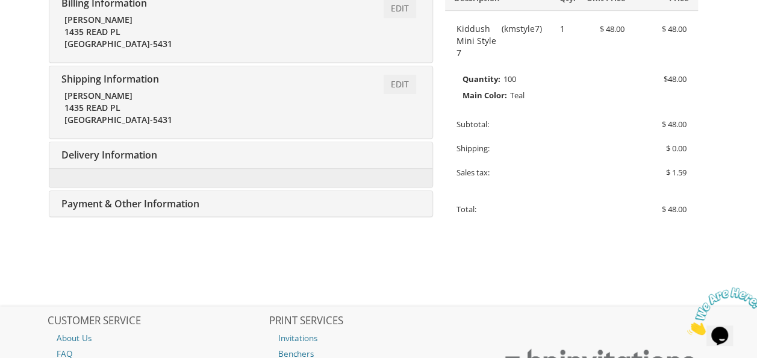
click at [231, 204] on div "Edit Payment & Other Information" at bounding box center [240, 204] width 383 height 26
click at [152, 205] on span "Payment & Other Information" at bounding box center [128, 203] width 141 height 13
click at [146, 161] on div "Delivery Information Edit Shipping" at bounding box center [240, 155] width 383 height 26
click at [178, 199] on span "Payment & Other Information" at bounding box center [128, 203] width 141 height 13
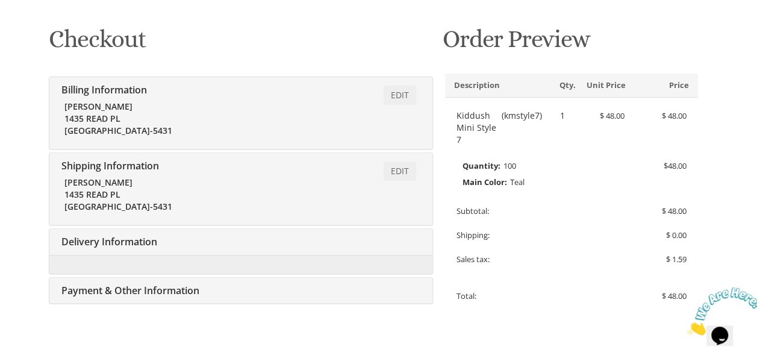
scroll to position [241, 0]
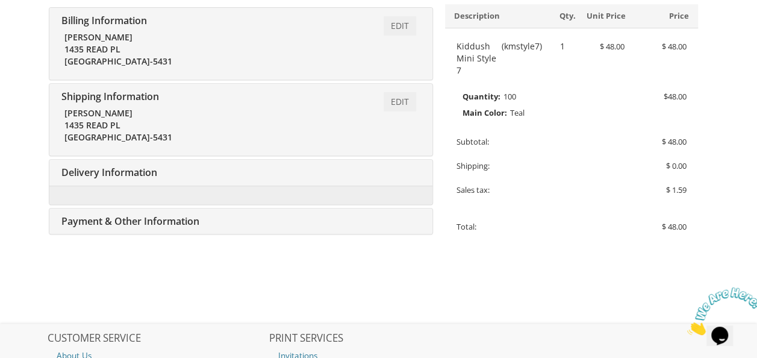
click at [184, 224] on span "Payment & Other Information" at bounding box center [128, 220] width 141 height 13
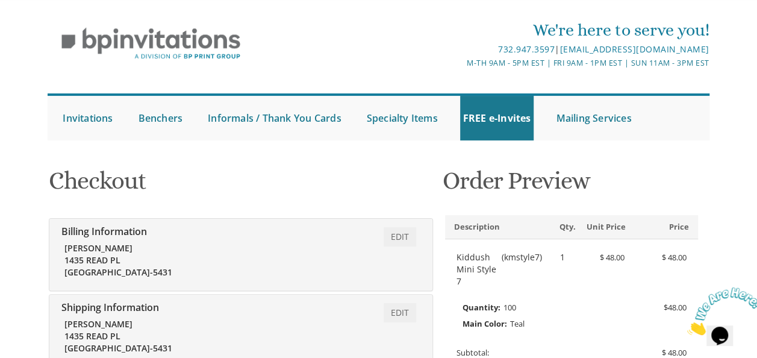
scroll to position [0, 0]
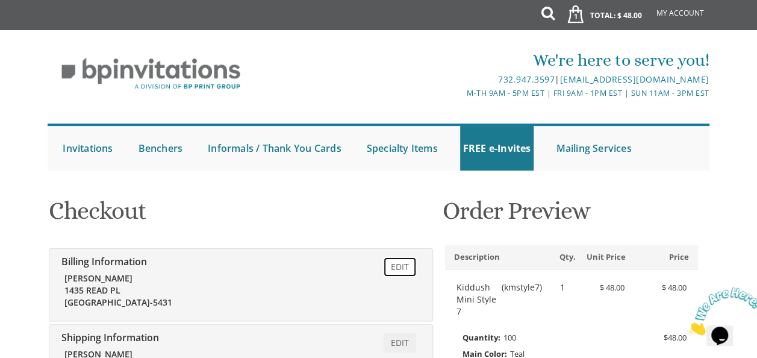
click at [399, 266] on link "Edit" at bounding box center [400, 266] width 33 height 19
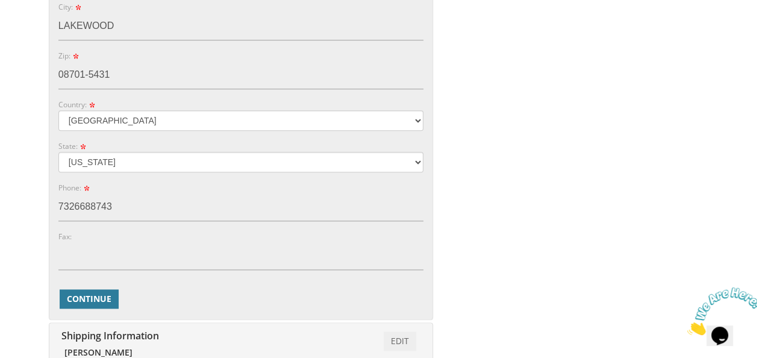
scroll to position [587, 0]
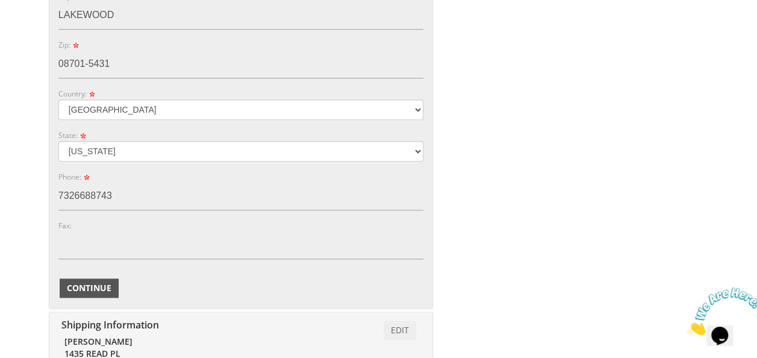
click at [99, 289] on span "Continue" at bounding box center [89, 288] width 45 height 12
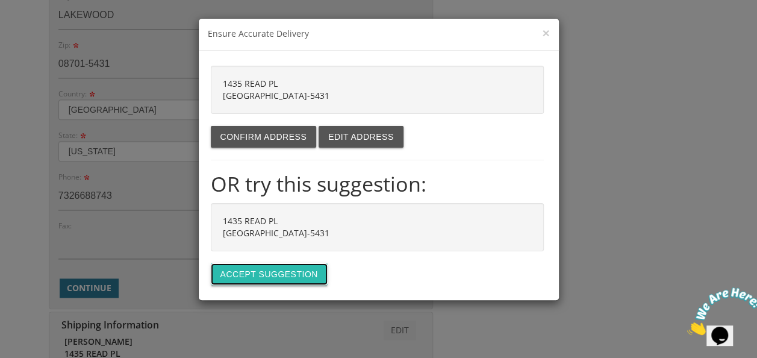
click at [237, 274] on button "Accept suggestion" at bounding box center [269, 274] width 117 height 22
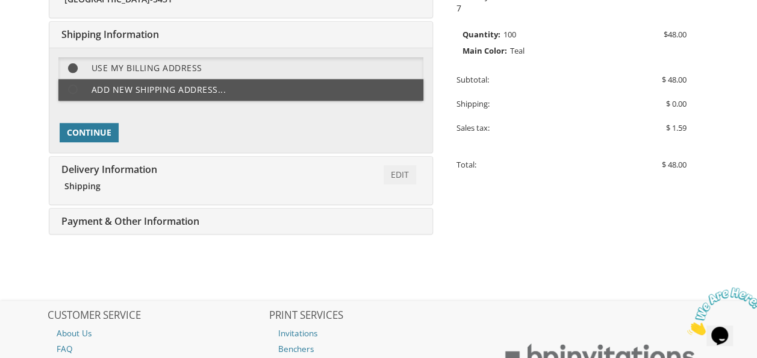
scroll to position [301, 0]
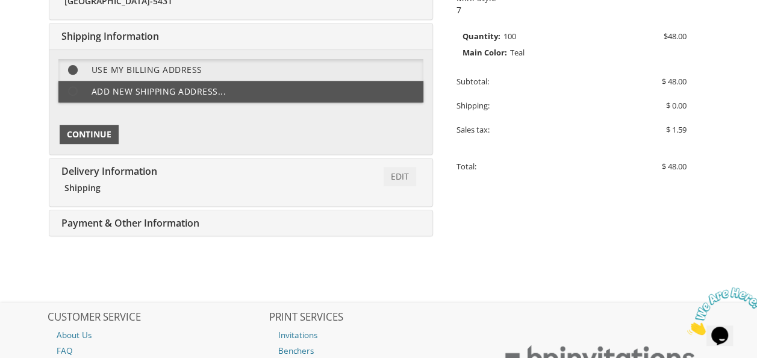
click at [108, 137] on span "Continue" at bounding box center [89, 134] width 45 height 12
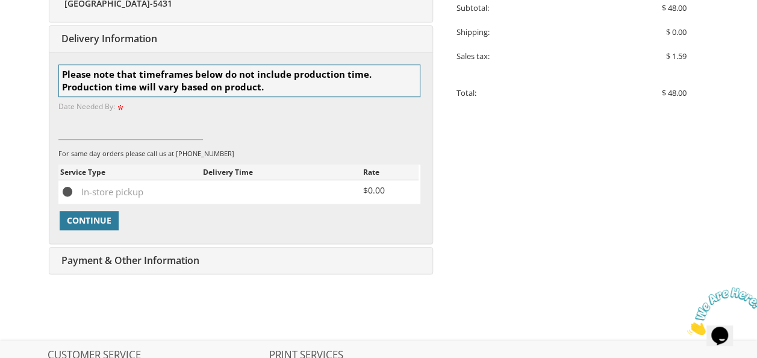
scroll to position [377, 0]
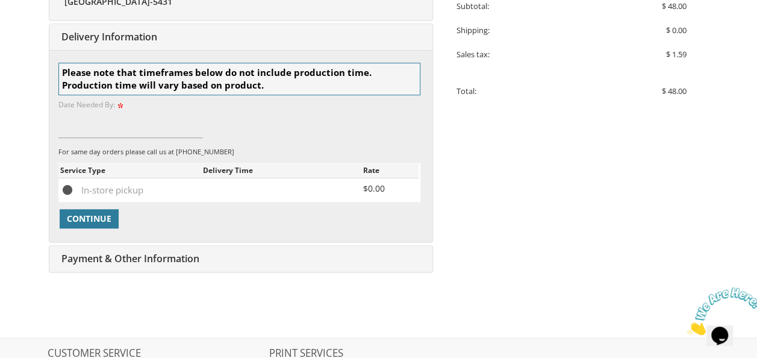
click at [138, 185] on span "In-store pickup" at bounding box center [101, 190] width 83 height 15
click at [68, 185] on input "In-store pickup" at bounding box center [64, 189] width 8 height 8
click at [134, 132] on input at bounding box center [130, 124] width 145 height 28
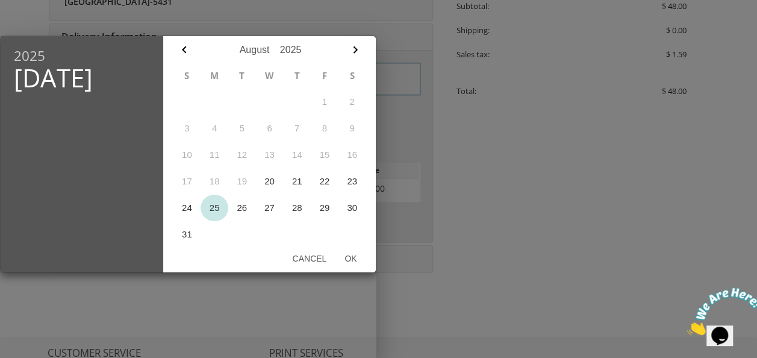
click at [211, 211] on button "25" at bounding box center [215, 208] width 28 height 27
click at [349, 261] on button "Ok" at bounding box center [351, 259] width 30 height 22
type input "Aug 25, 2025"
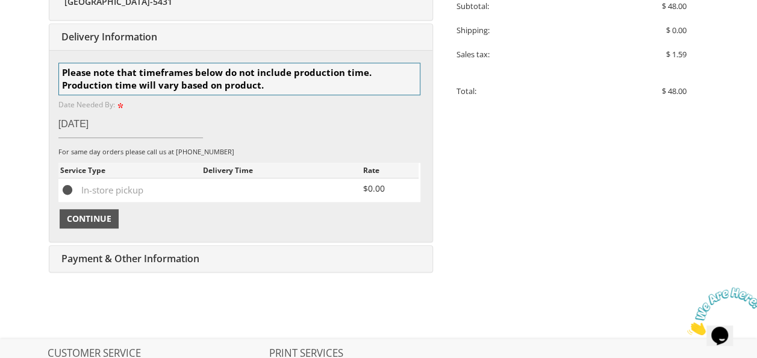
click at [104, 214] on span "Continue" at bounding box center [89, 219] width 45 height 12
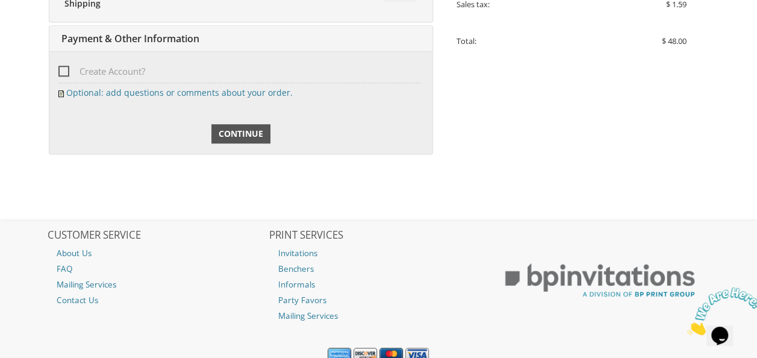
scroll to position [428, 0]
click at [246, 130] on span "Continue" at bounding box center [241, 133] width 45 height 12
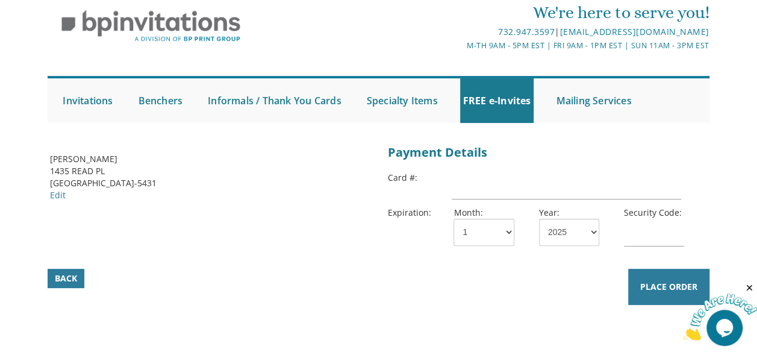
scroll to position [60, 0]
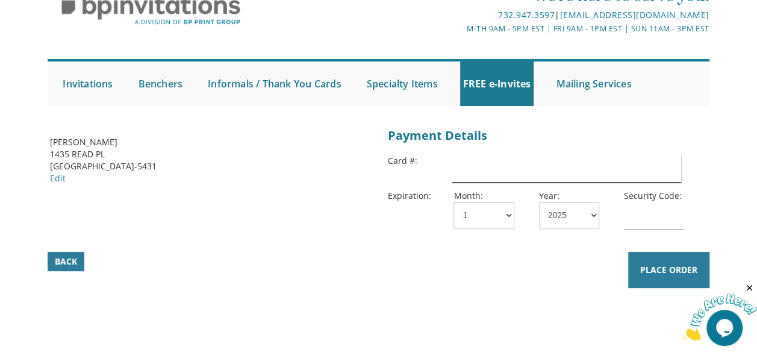
click at [501, 172] on input "text" at bounding box center [567, 169] width 230 height 28
type input "[CREDIT_CARD_NUMBER]"
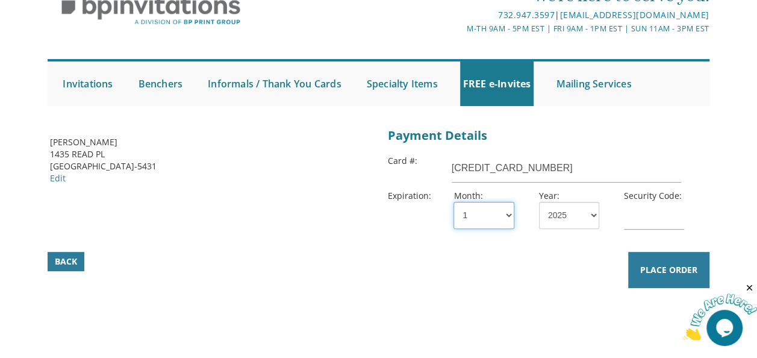
click at [508, 217] on select "1 2 3 4 5 6 7 8 9 10 11 12" at bounding box center [484, 215] width 60 height 27
select select "05"
click at [454, 202] on select "1 2 3 4 5 6 7 8 9 10 11 12" at bounding box center [484, 215] width 60 height 27
click at [583, 225] on select "2025 2026 2027 2028 2029 2030 2031 2032 2033 2034 2035" at bounding box center [569, 215] width 60 height 27
select select "30"
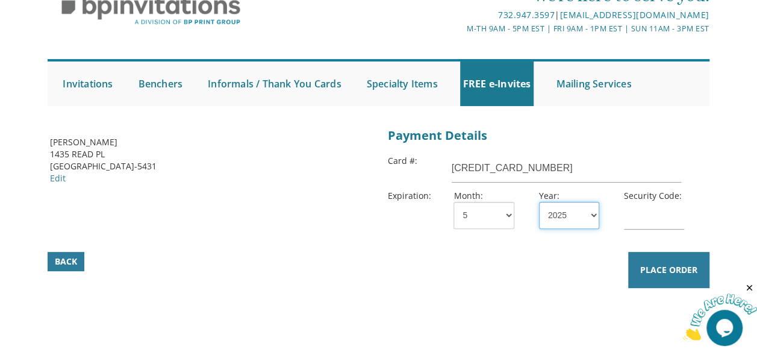
click at [539, 202] on select "2025 2026 2027 2028 2029 2030 2031 2032 2033 2034 2035" at bounding box center [569, 215] width 60 height 27
click at [650, 228] on input "text" at bounding box center [654, 216] width 60 height 28
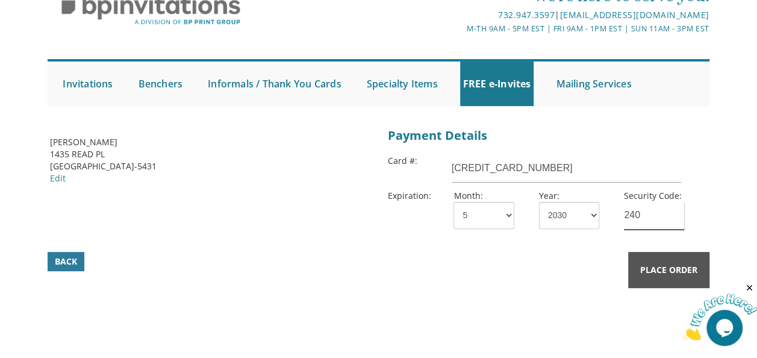
type input "240"
click at [658, 277] on button "Place Order" at bounding box center [668, 270] width 81 height 36
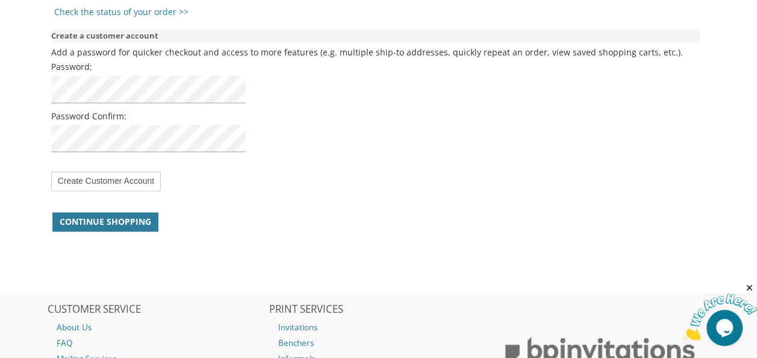
scroll to position [904, 0]
